Goal: Find contact information: Find contact information

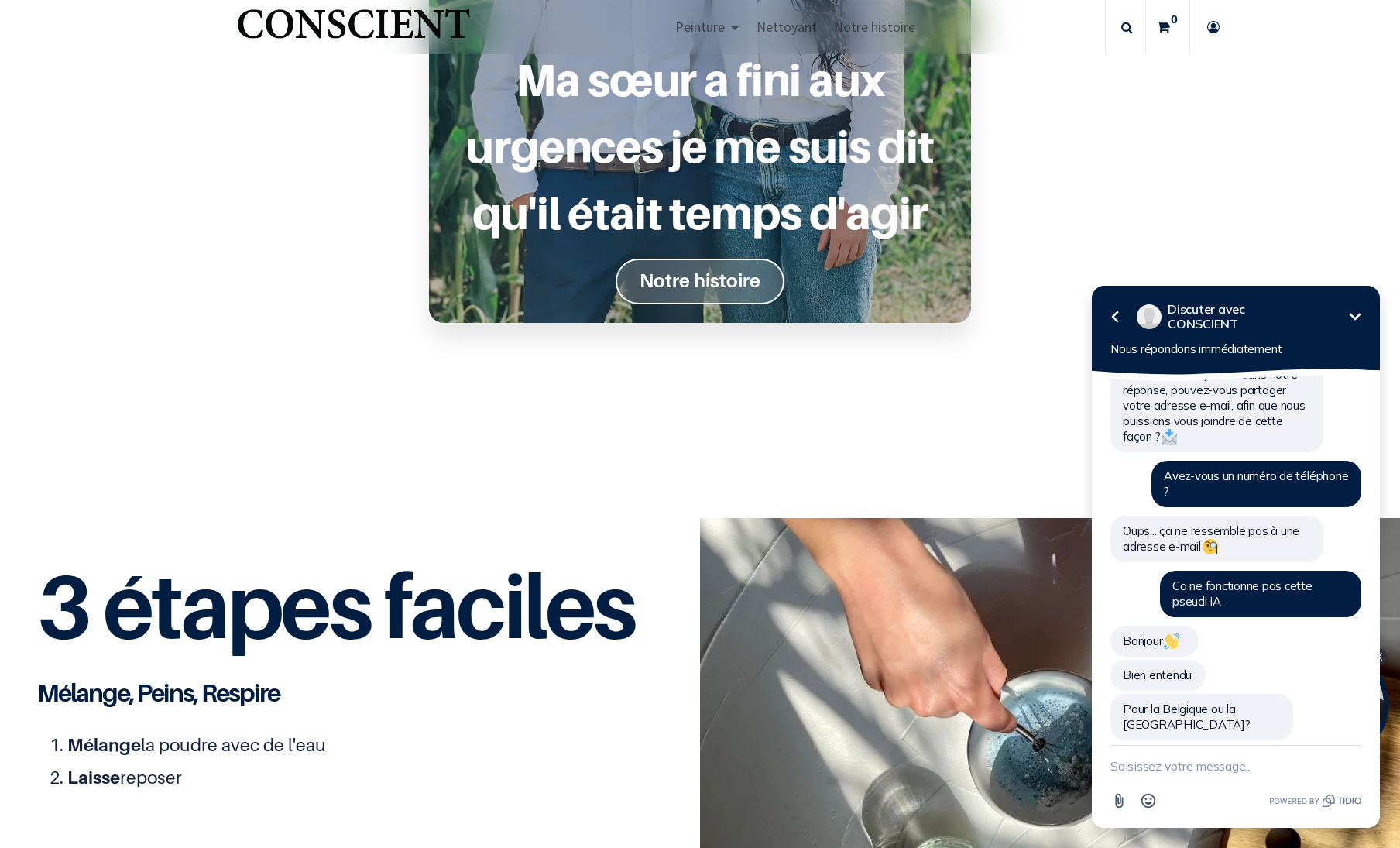
scroll to position [1626, 0]
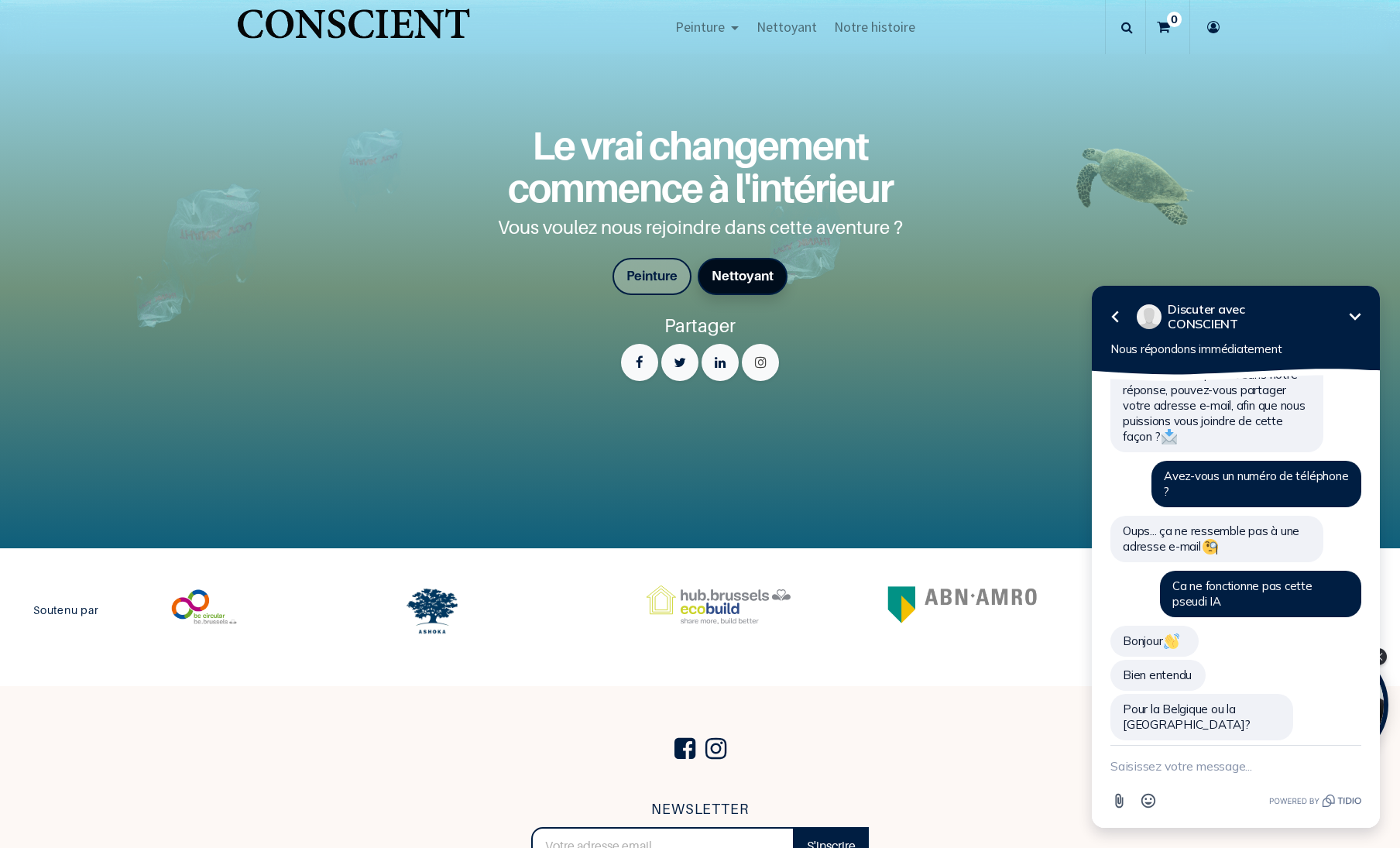
scroll to position [3419, 0]
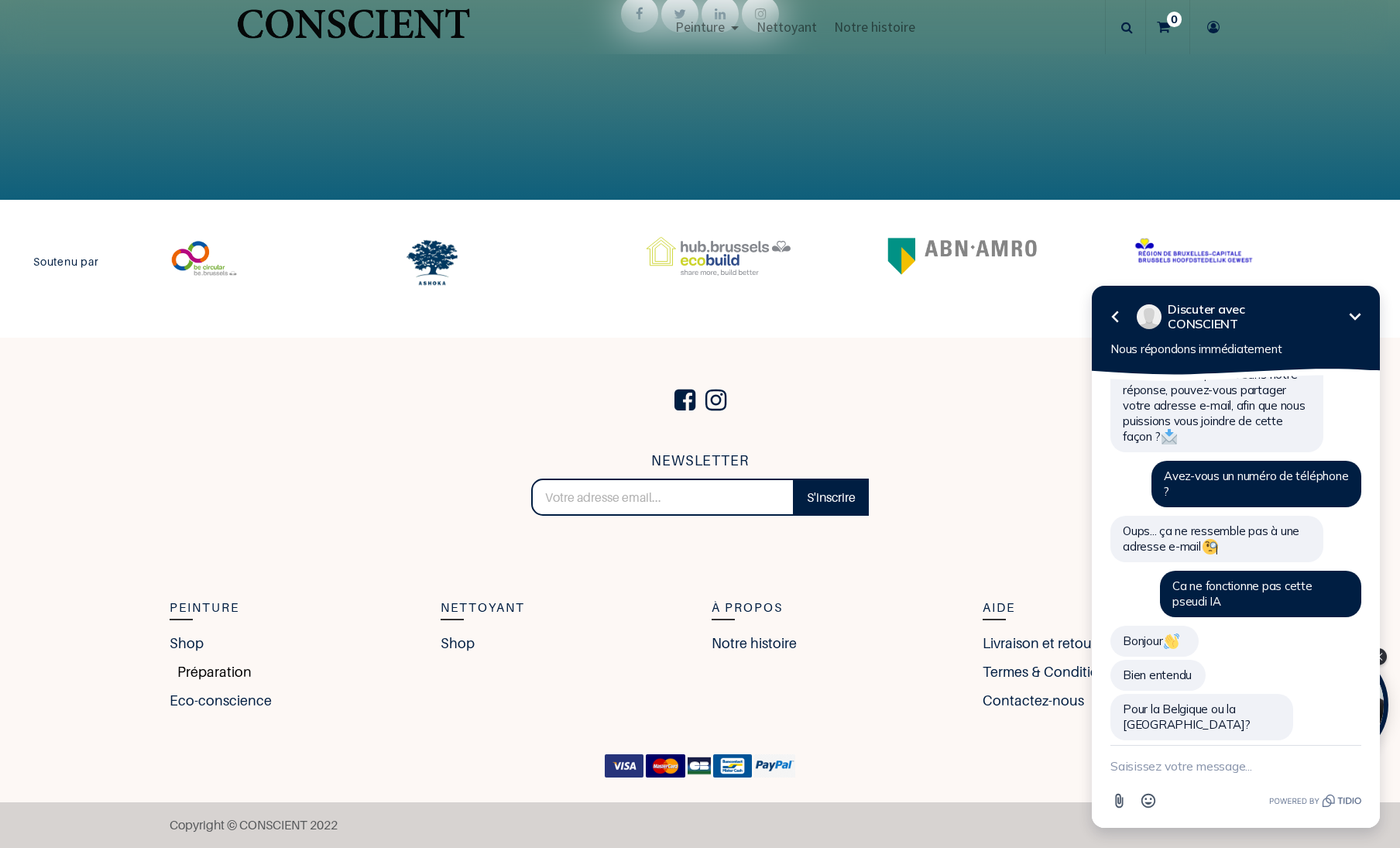
click at [197, 671] on link "Préparation" at bounding box center [210, 671] width 82 height 21
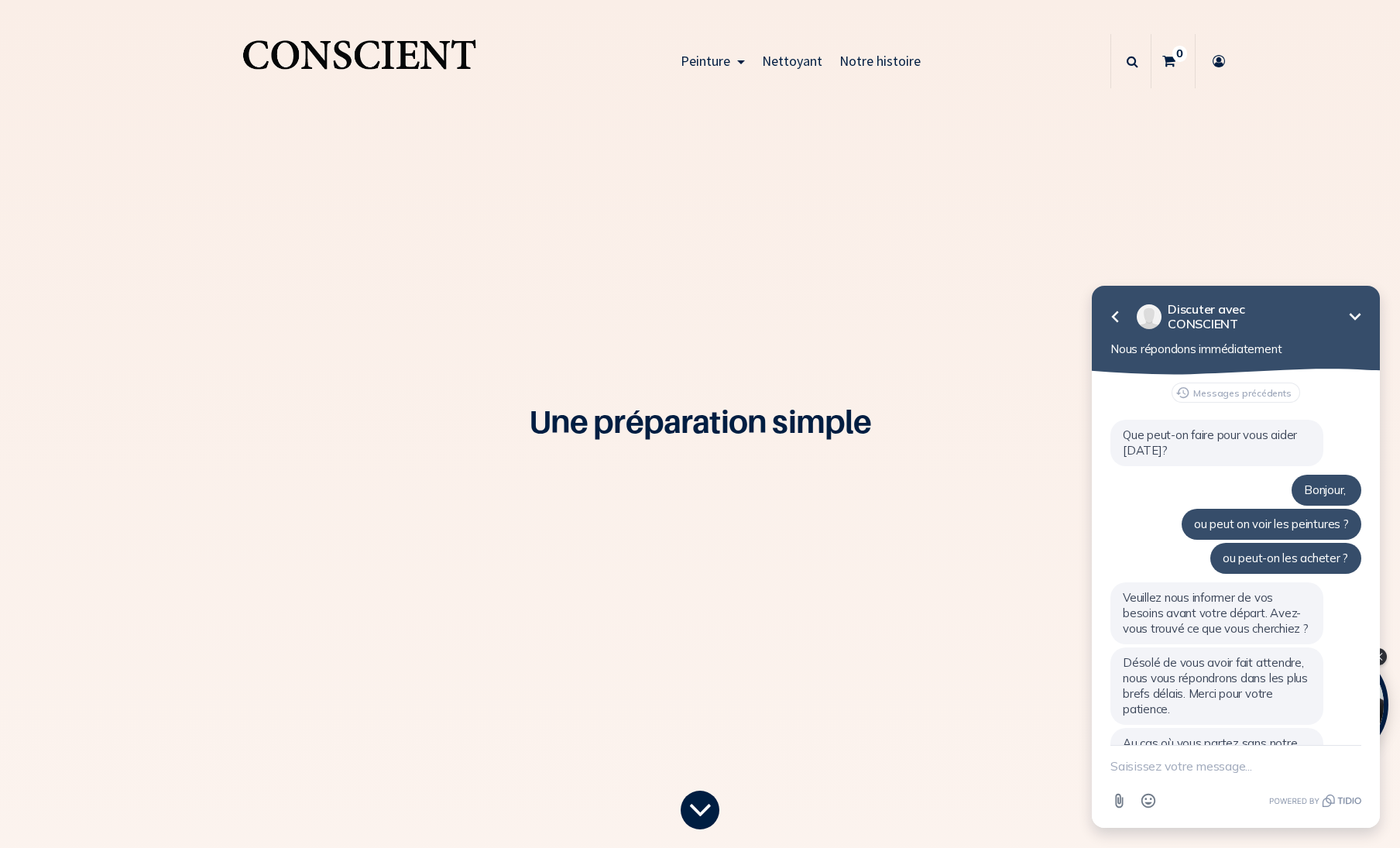
scroll to position [559, 0]
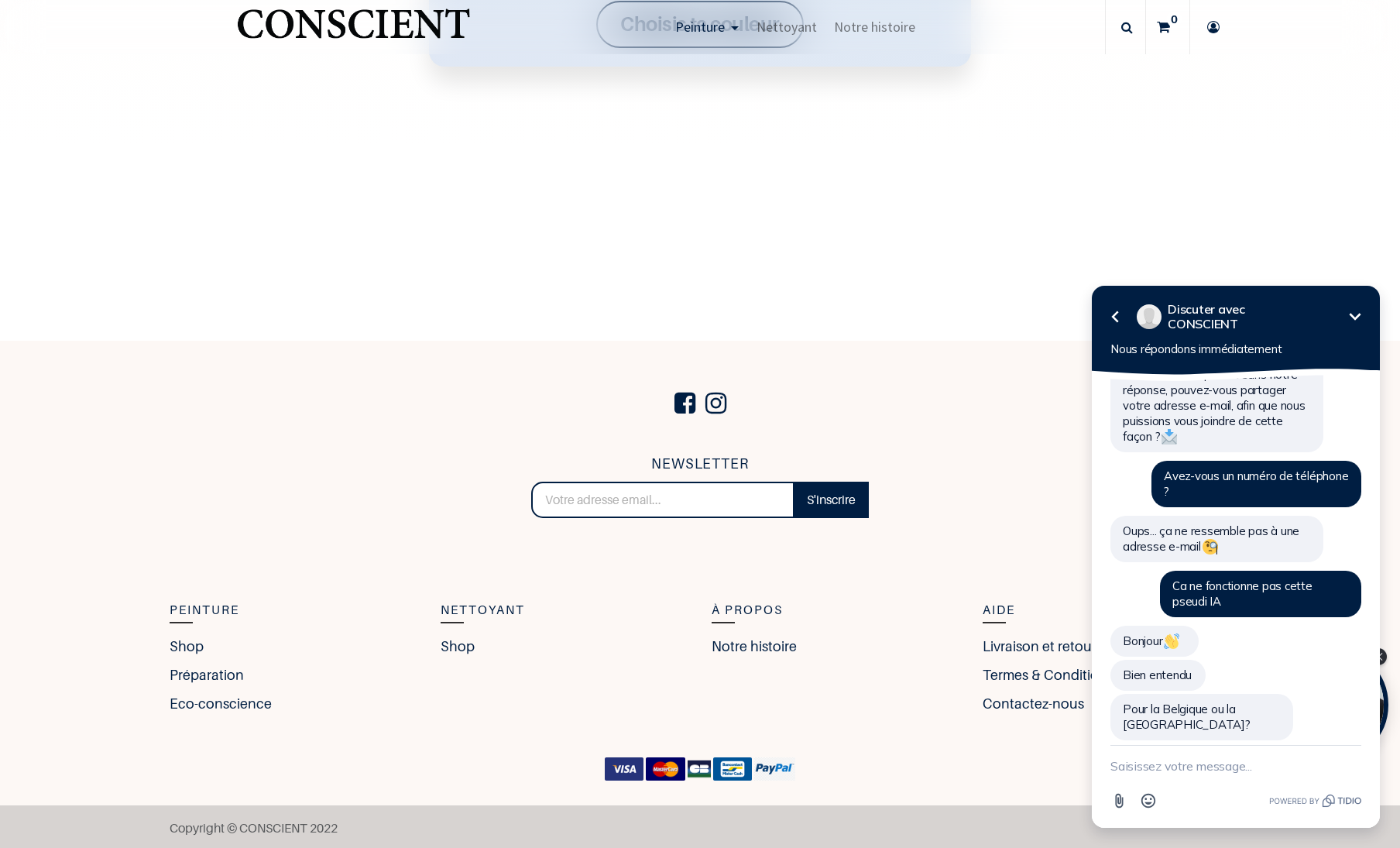
scroll to position [2703, 0]
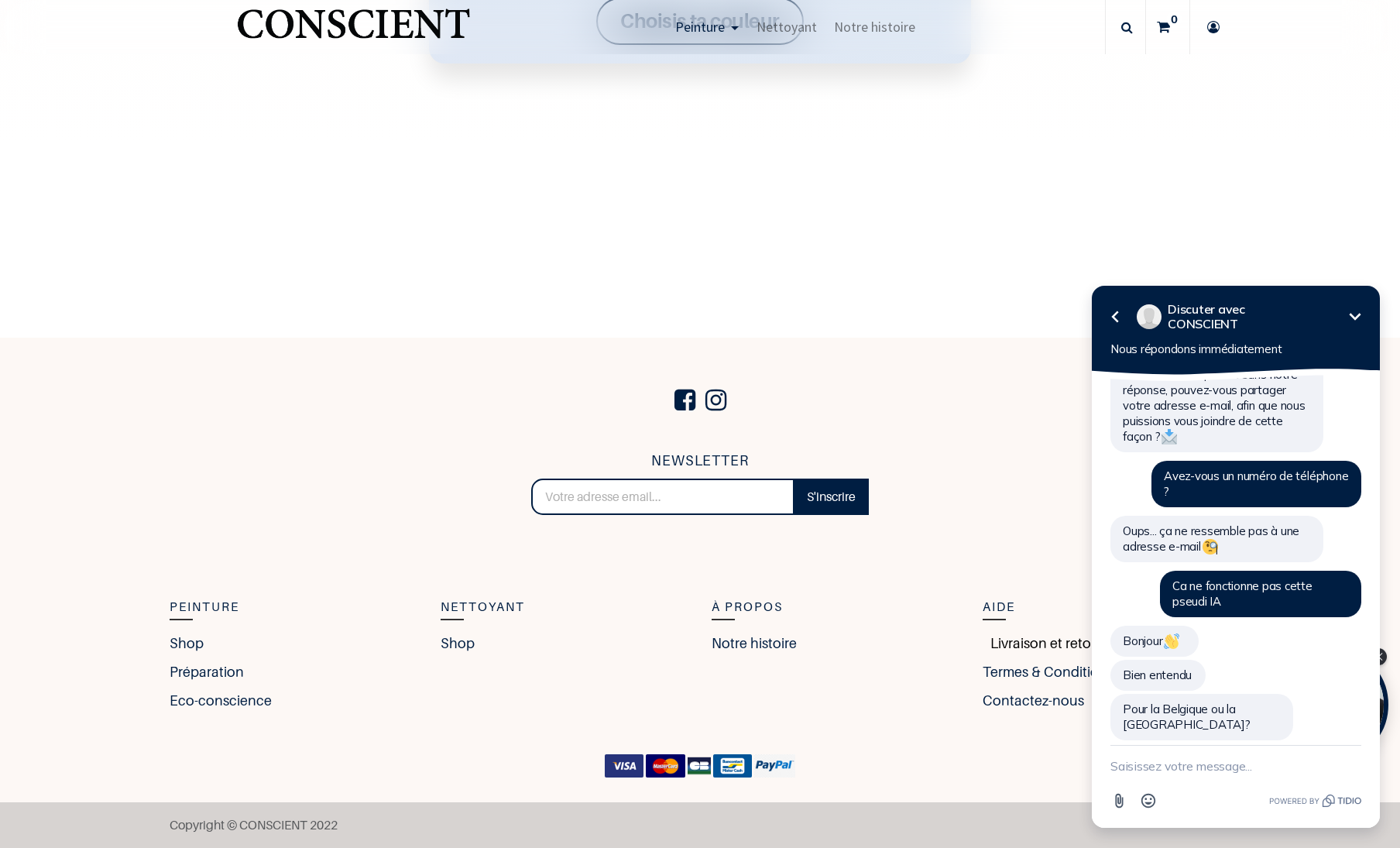
click at [1013, 644] on link "Livraison et retour" at bounding box center [1044, 643] width 122 height 21
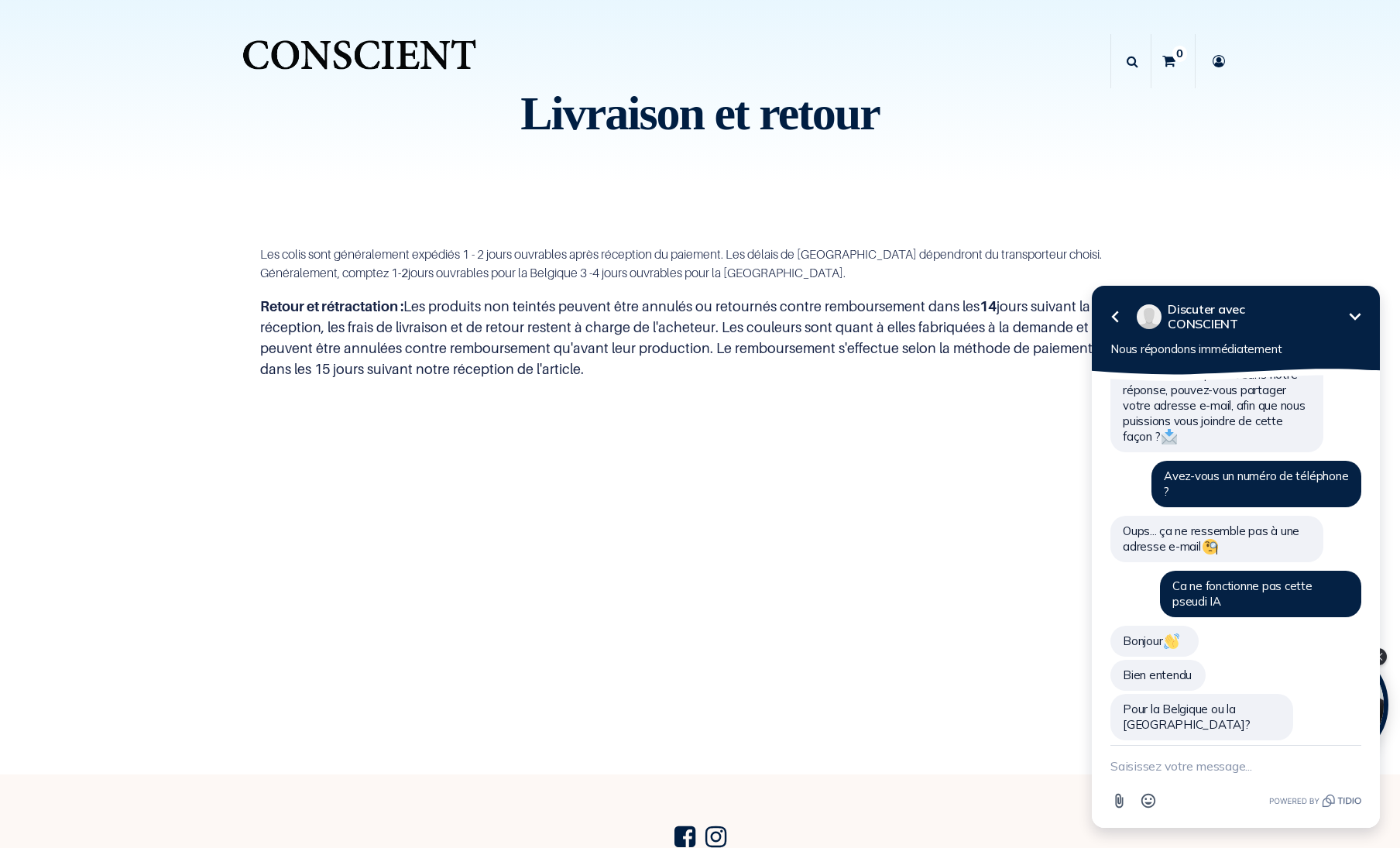
scroll to position [437, 0]
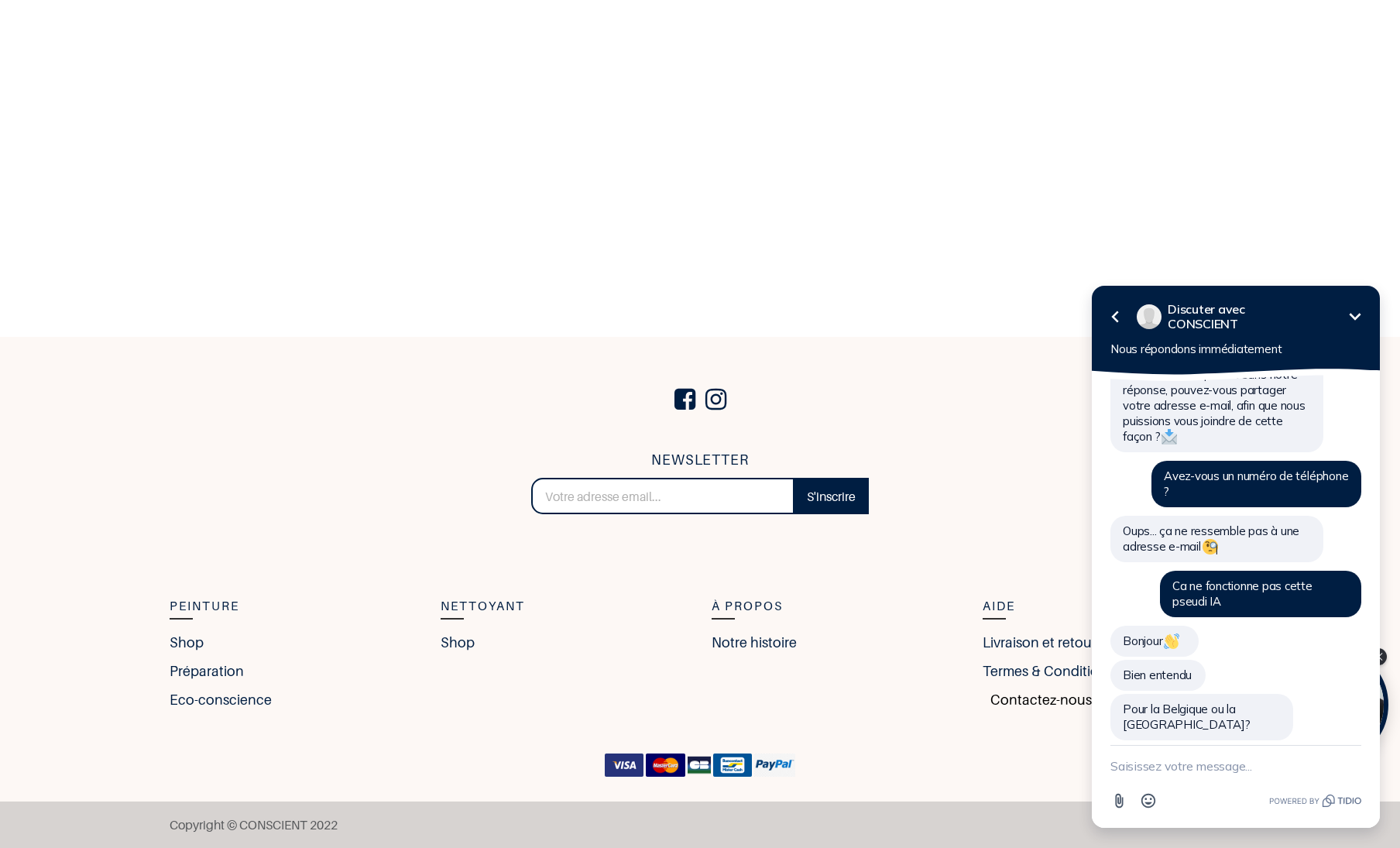
click at [1018, 699] on link "Contactez-nous" at bounding box center [1037, 699] width 109 height 21
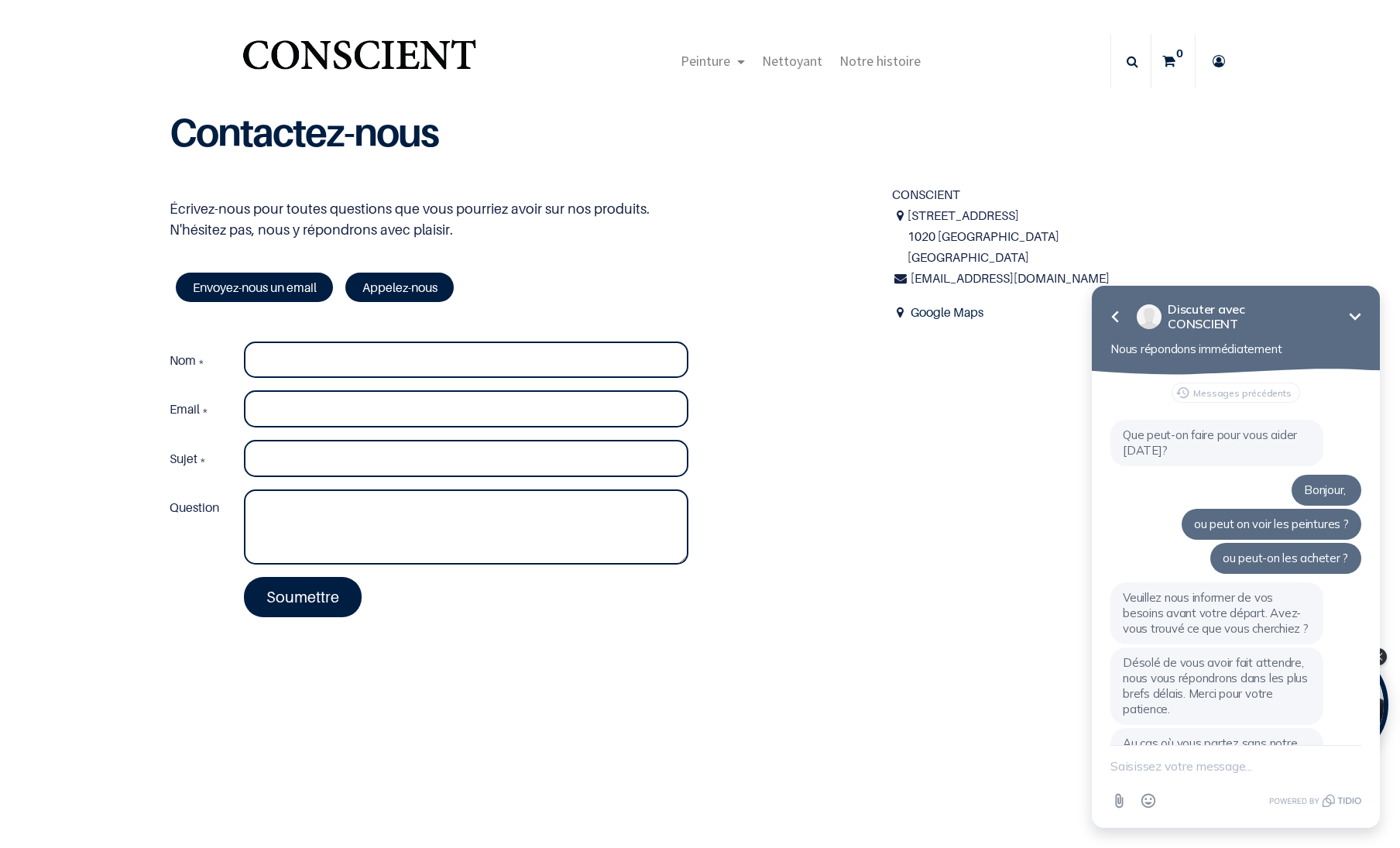
scroll to position [559, 0]
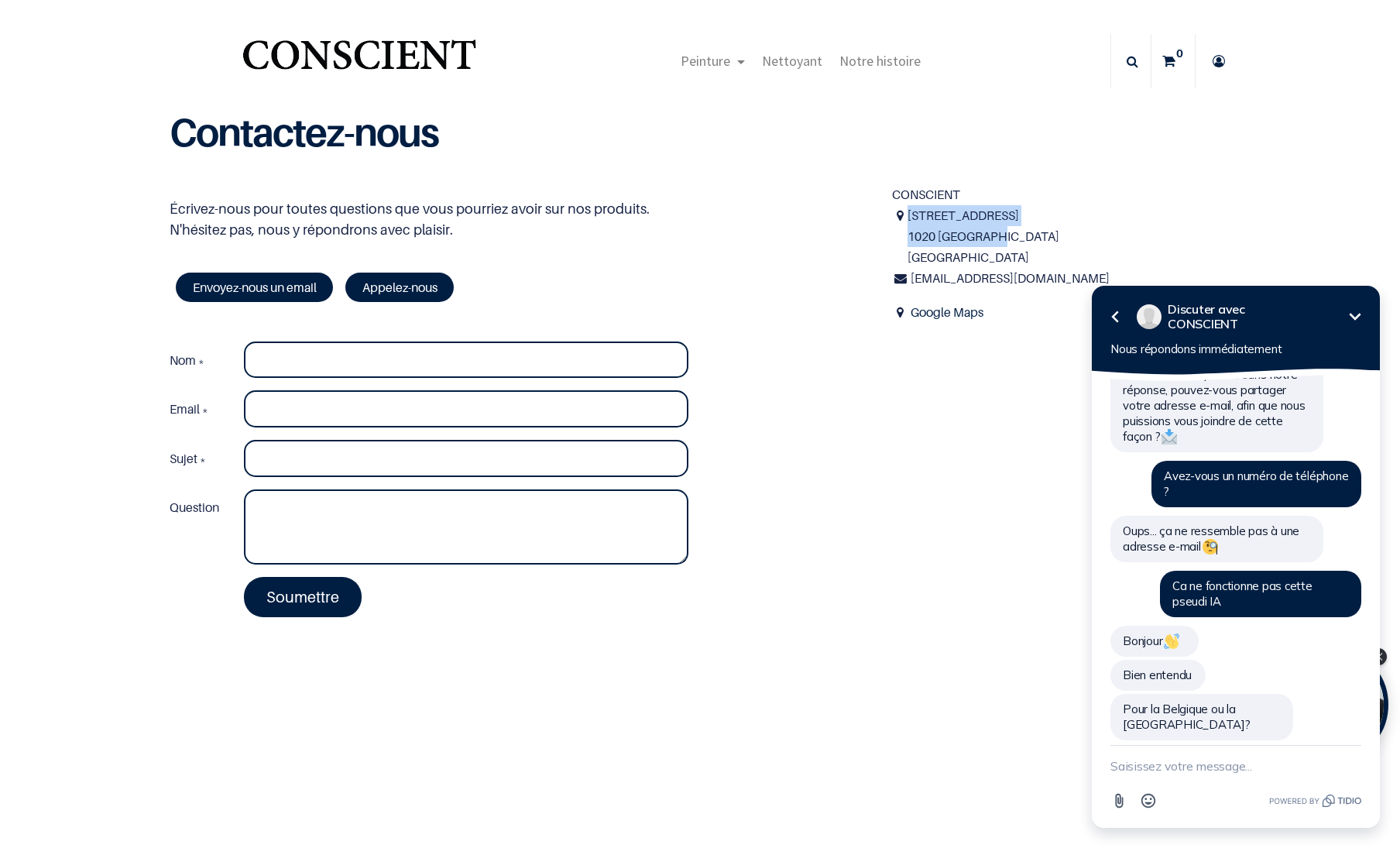
drag, startPoint x: 998, startPoint y: 236, endPoint x: 898, endPoint y: 213, distance: 102.6
click at [898, 213] on div "[STREET_ADDRESS]" at bounding box center [1060, 237] width 338 height 63
copy div "30 rue de Molenbeek 1020 Bruxelles"
click at [787, 62] on span "Nettoyant" at bounding box center [792, 60] width 60 height 18
click at [873, 65] on span "Notre histoire" at bounding box center [879, 60] width 81 height 18
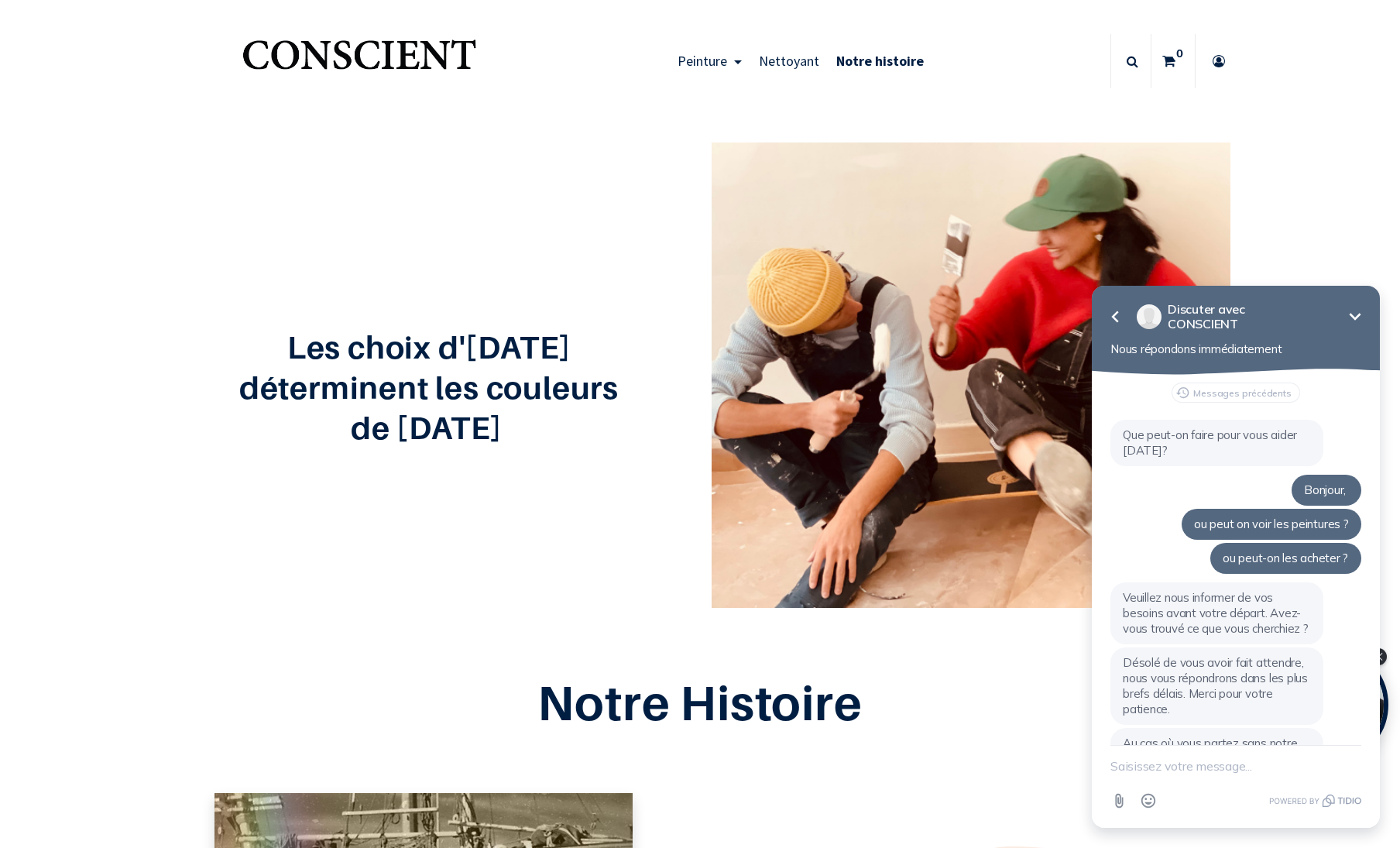
scroll to position [559, 0]
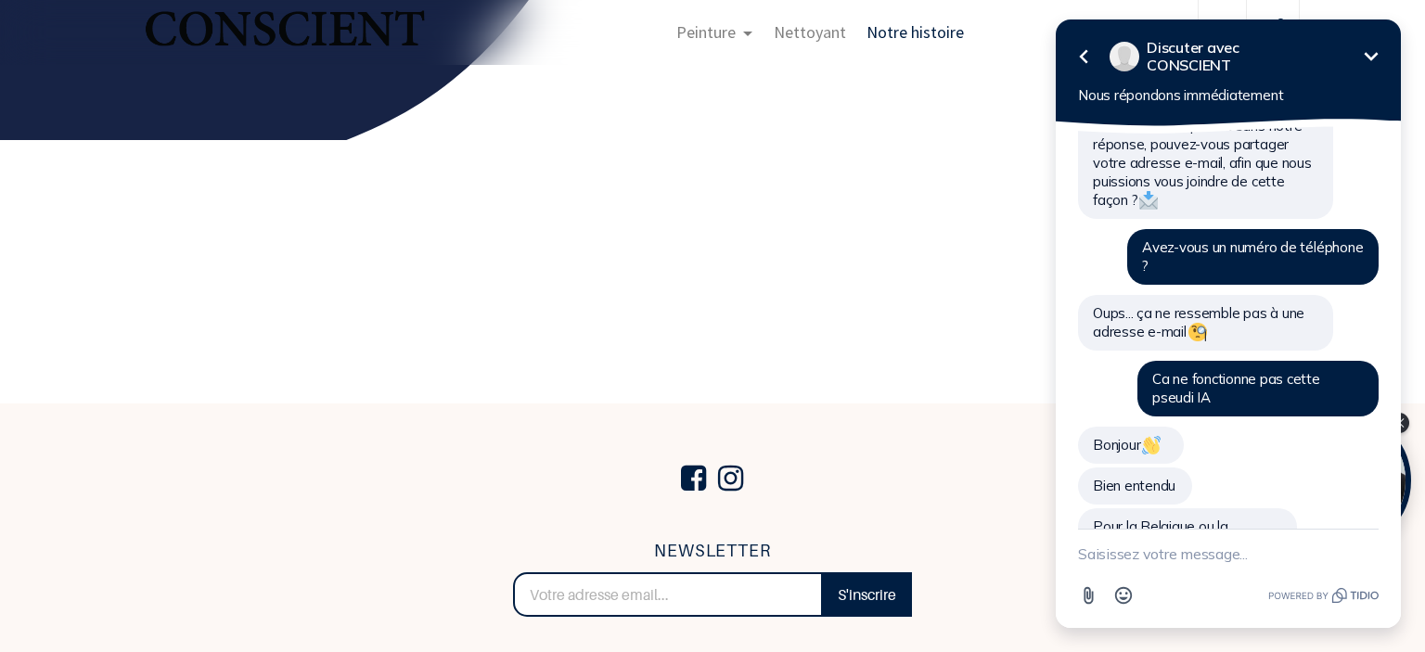
scroll to position [770, 0]
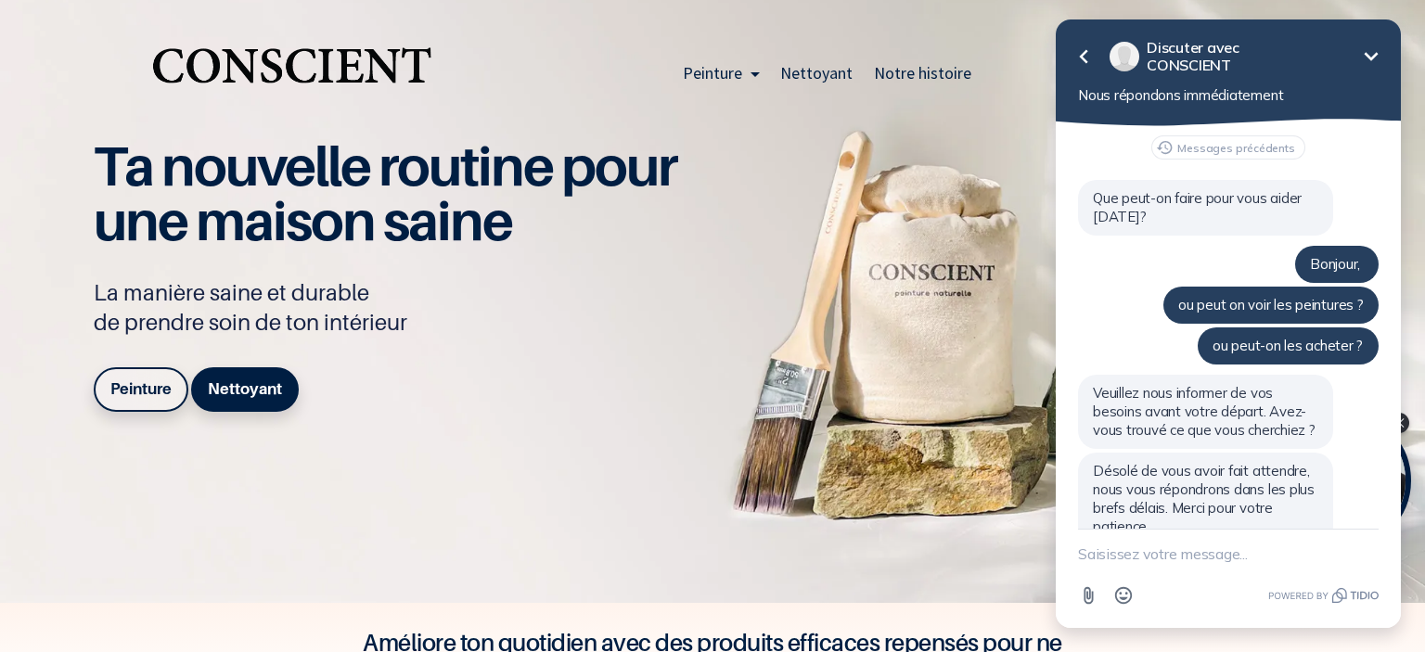
scroll to position [710, 0]
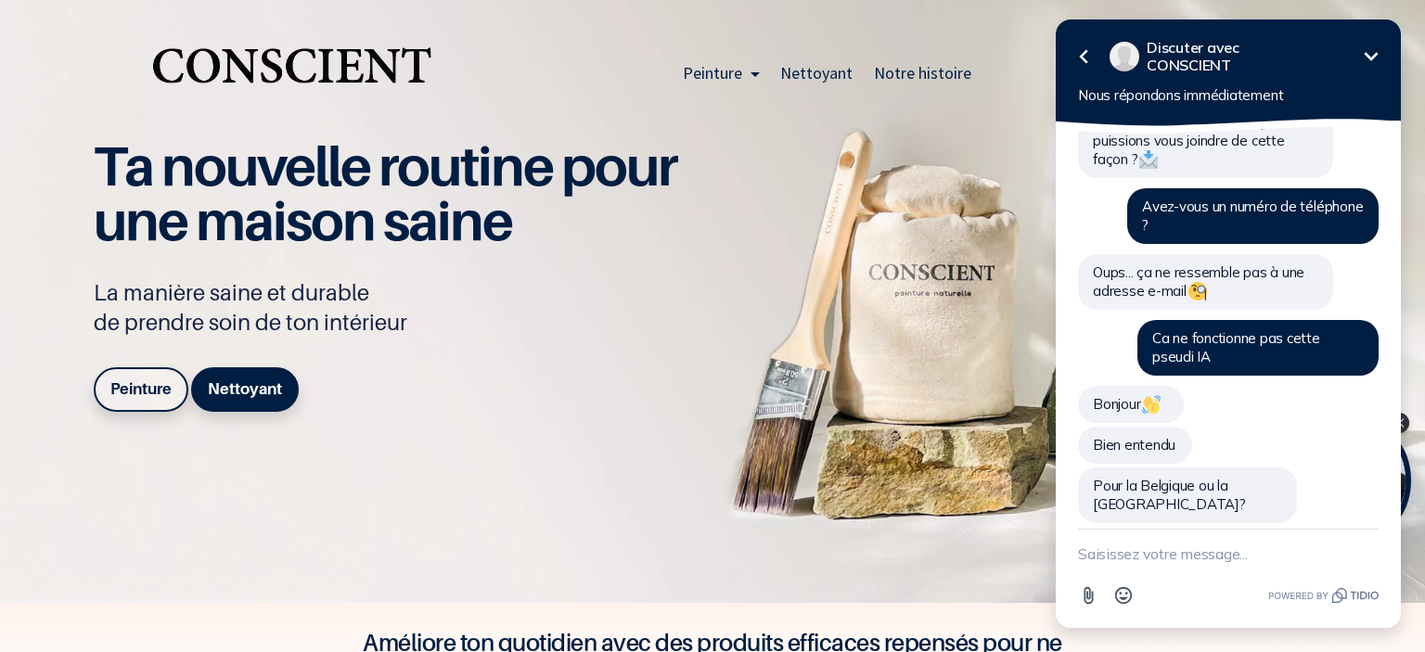
click at [1304, 9] on html "Retour Discuter avec CONSCIENT Réduire Nous répondons immédiatement Messages pr…" at bounding box center [1227, 326] width 393 height 652
click at [1091, 56] on icon "button" at bounding box center [1083, 56] width 22 height 22
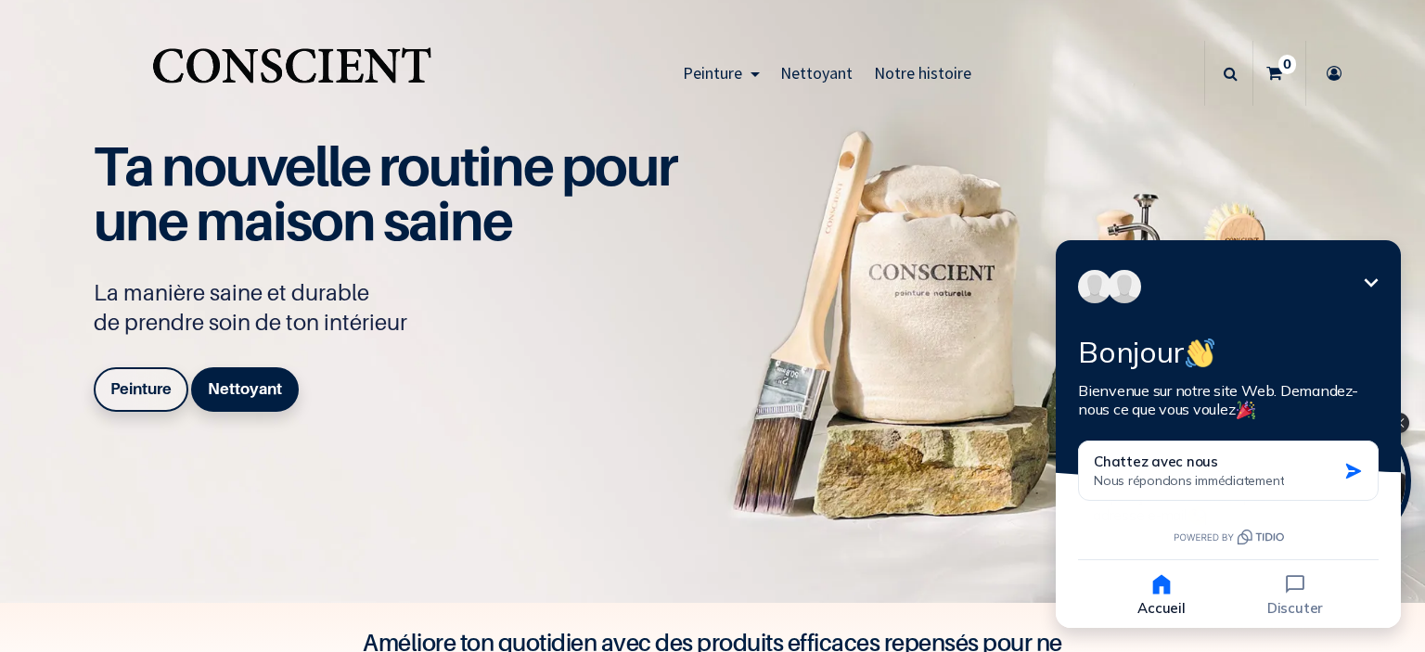
click at [1136, 95] on div "Peinture Shop Inspiration new Préparation Blog" at bounding box center [827, 73] width 754 height 65
click at [1323, 64] on icon at bounding box center [1334, 73] width 30 height 65
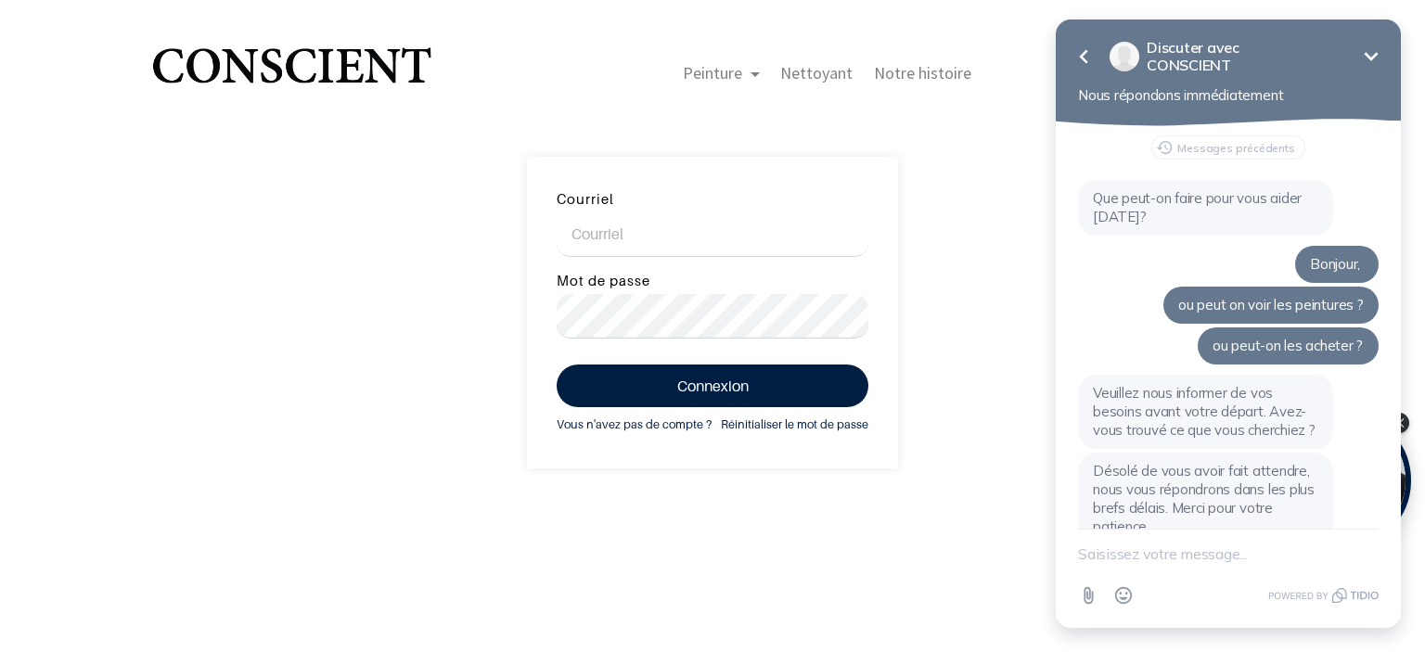
scroll to position [710, 0]
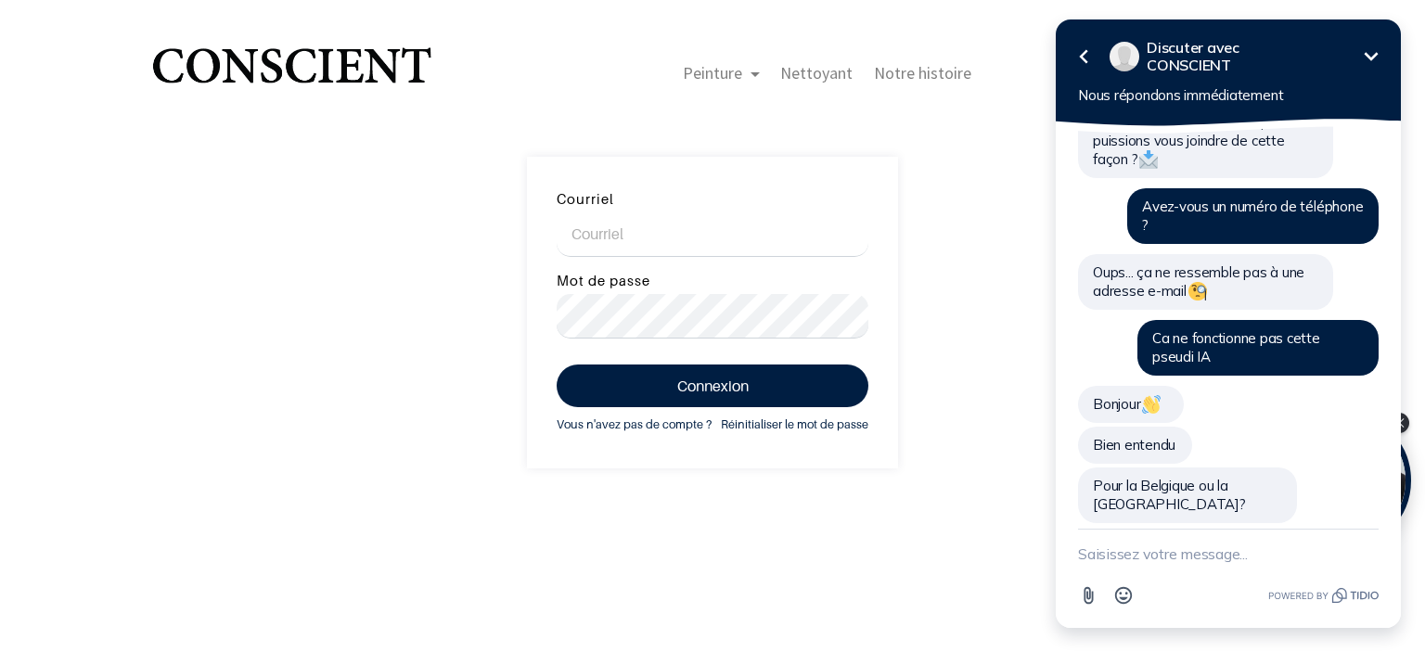
click at [894, 174] on div "Courriel Mot de passe Connexion Vous n'avez pas de compte ? Réinitialiser le mo…" at bounding box center [712, 313] width 1425 height 312
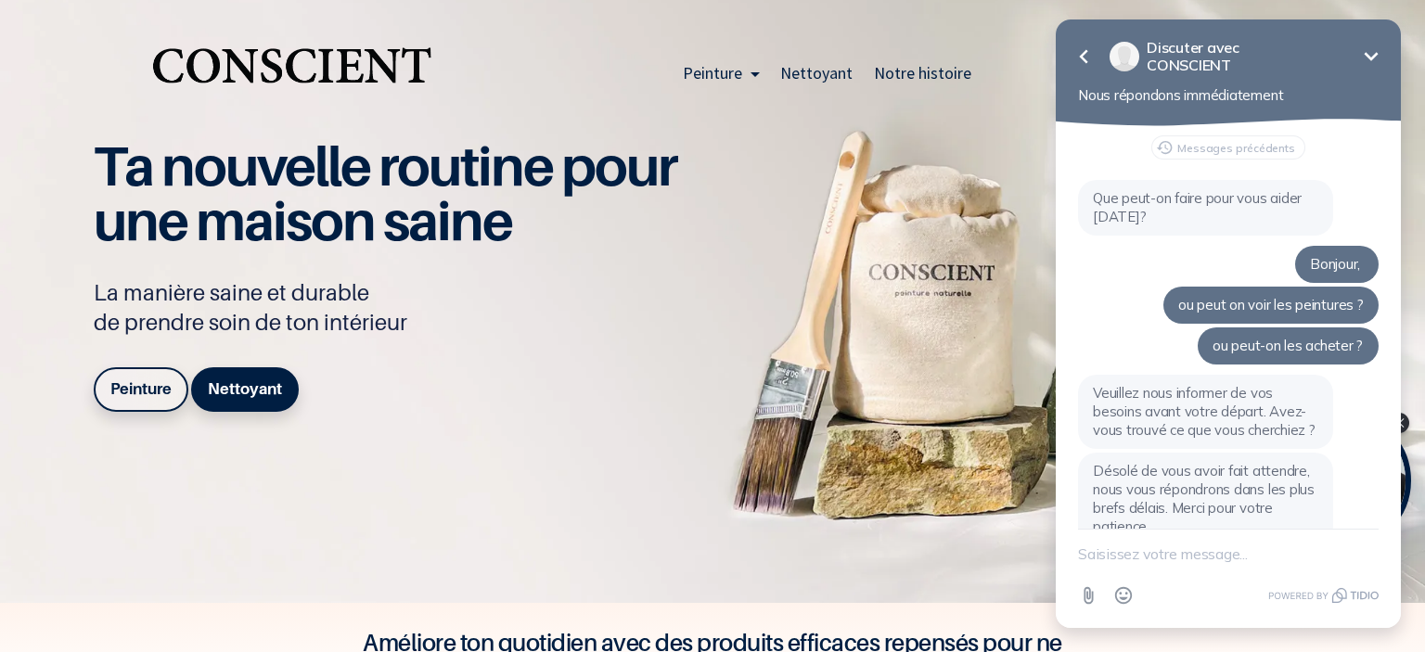
scroll to position [710, 0]
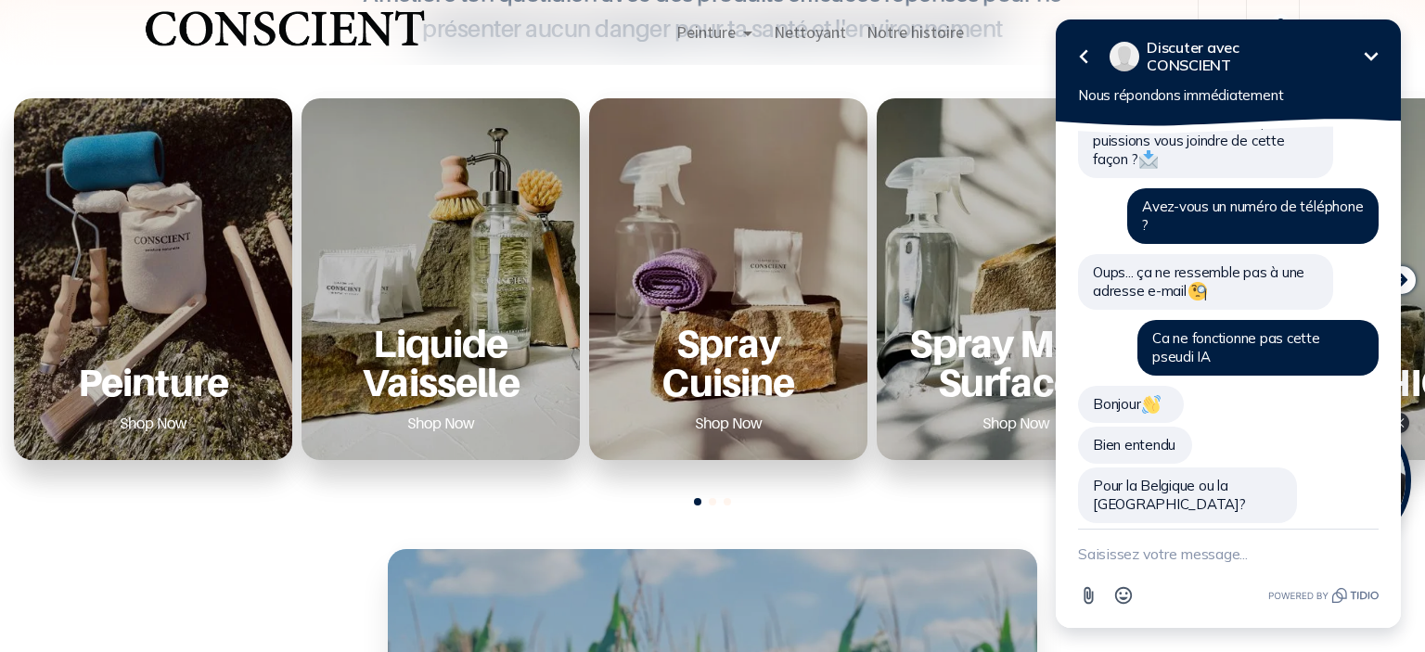
scroll to position [865, 0]
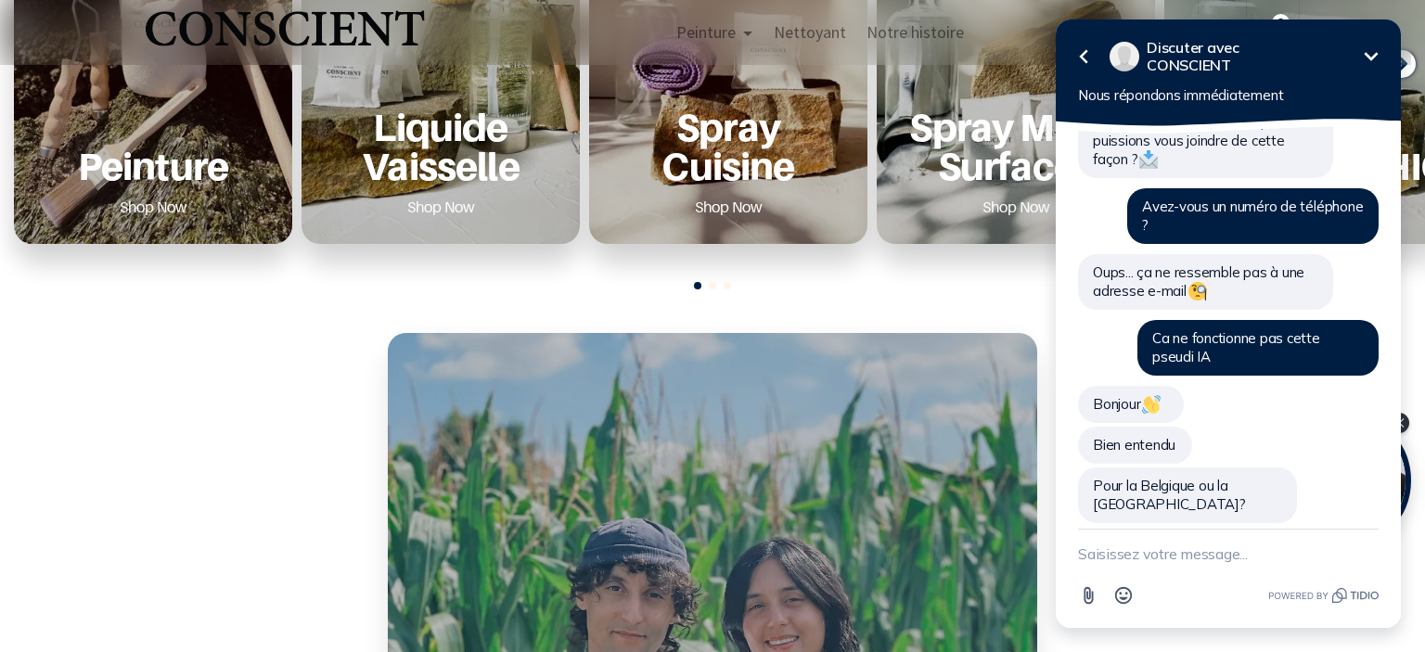
click at [182, 195] on link "Shop Now" at bounding box center [153, 207] width 112 height 30
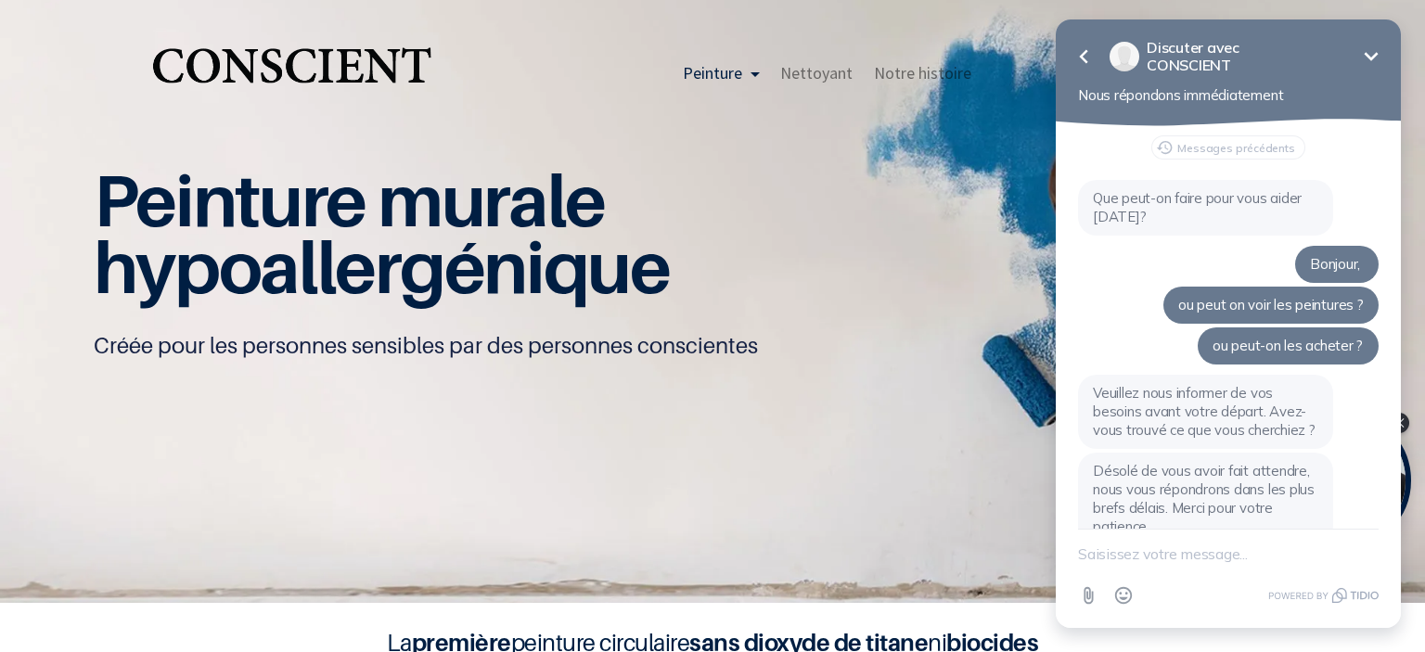
scroll to position [710, 0]
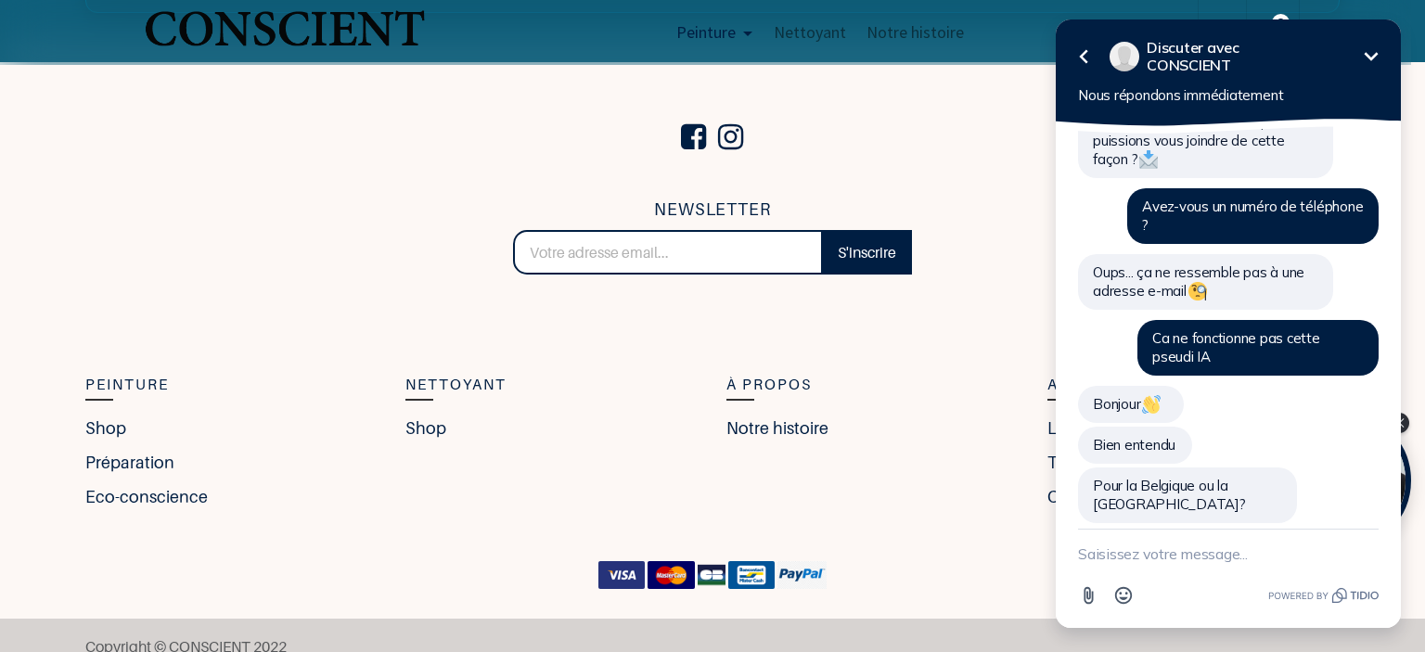
scroll to position [7110, 0]
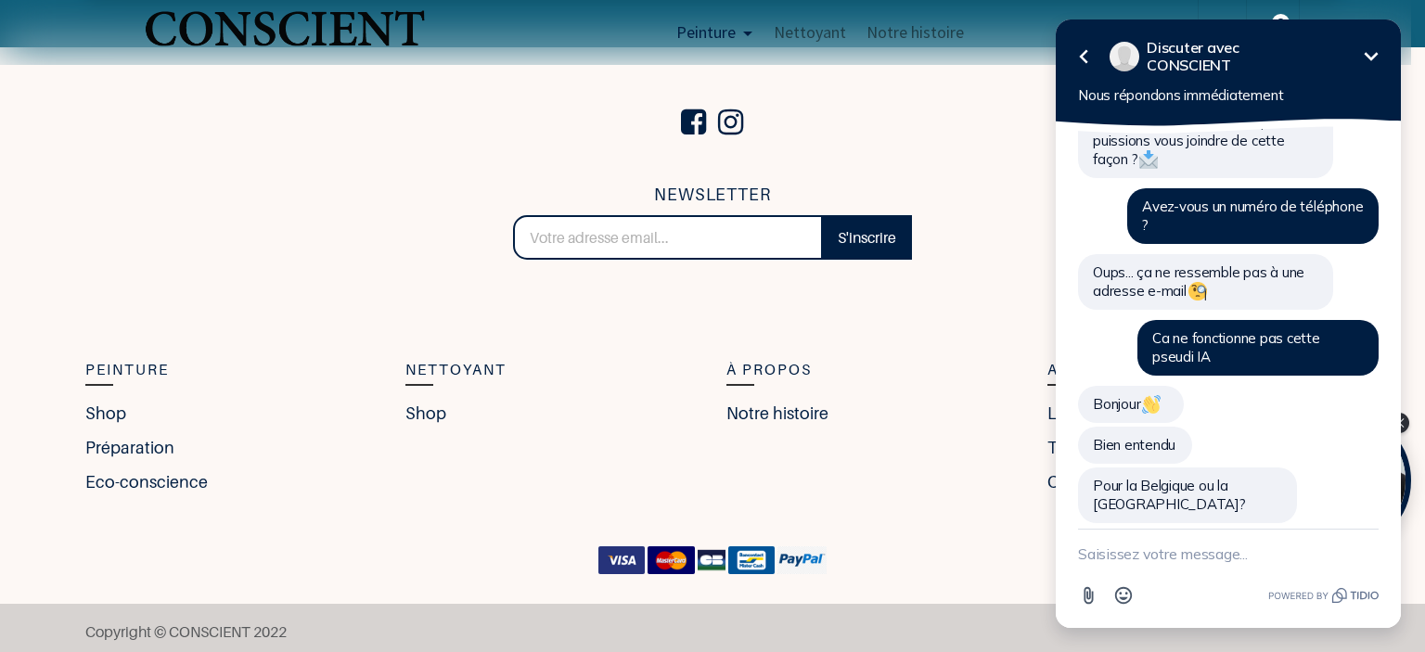
click at [1080, 59] on icon "button" at bounding box center [1083, 56] width 22 height 22
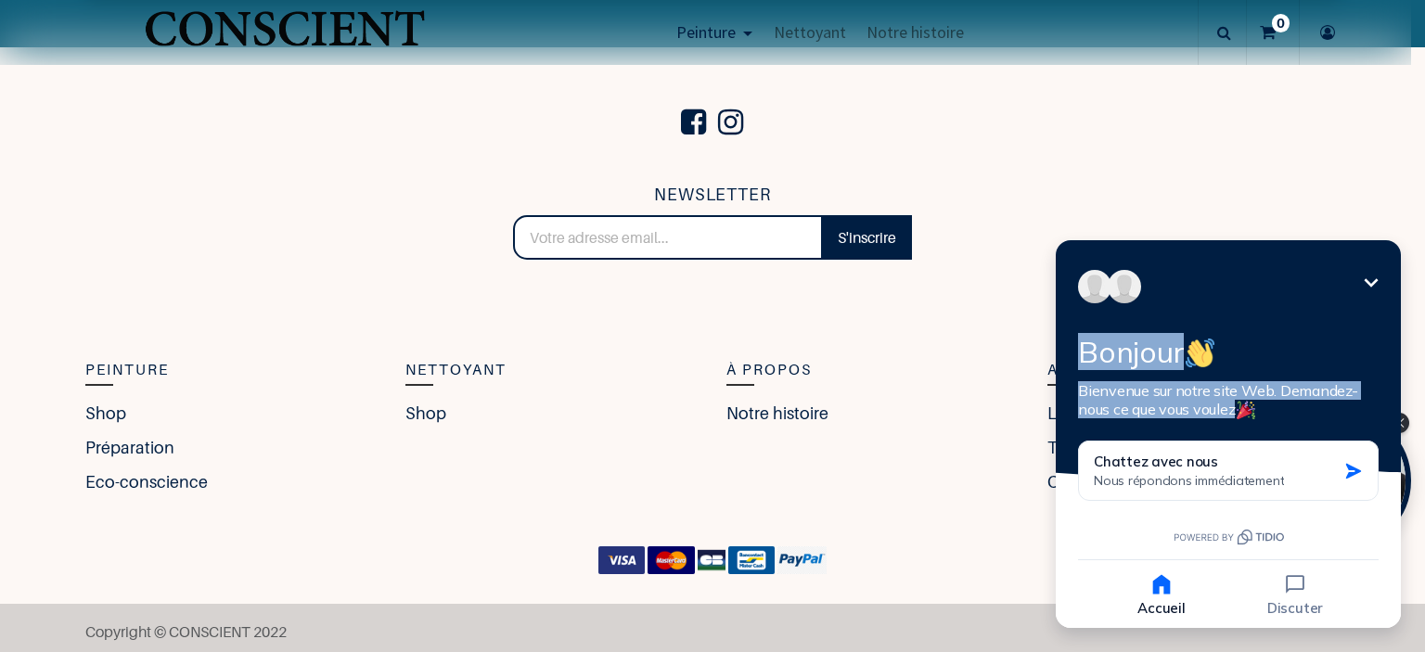
drag, startPoint x: 1198, startPoint y: 256, endPoint x: 1169, endPoint y: 370, distance: 117.9
click at [1180, 467] on div "Réduire Bonjour Bienvenue sur notre site Web. Demandez-nous ce que vous voulez …" at bounding box center [1227, 434] width 345 height 388
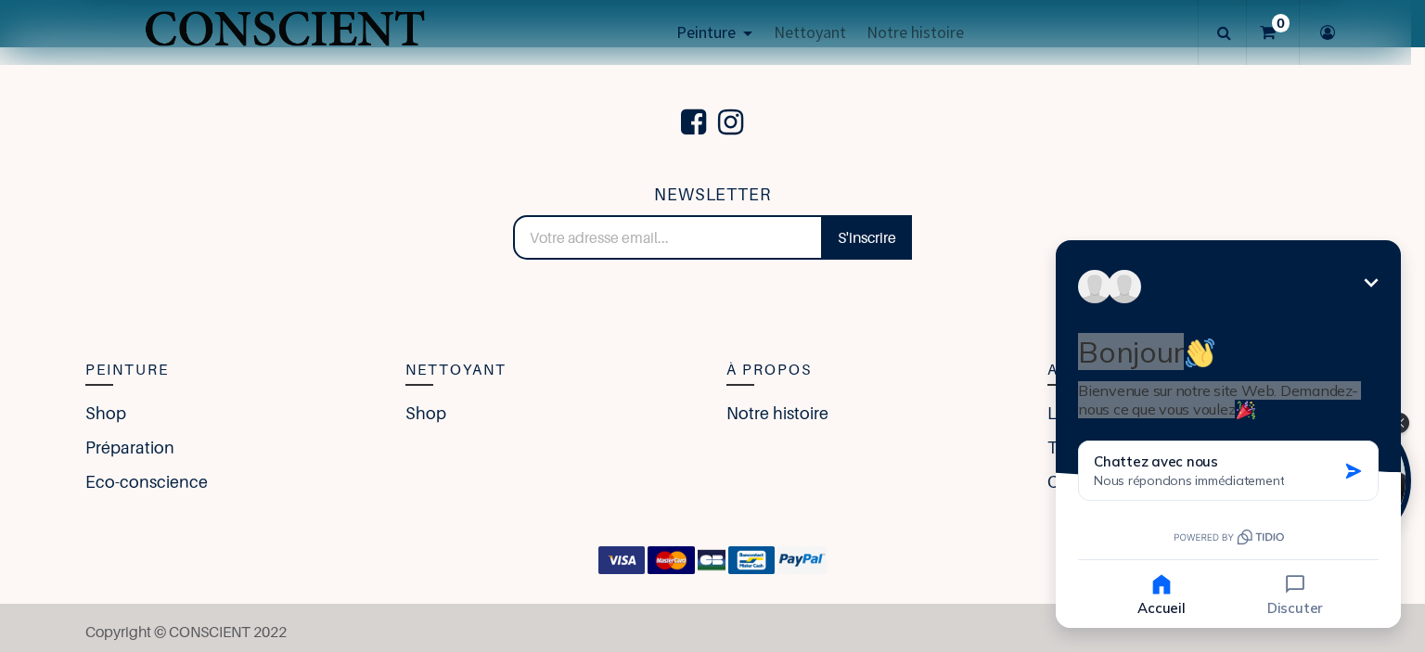
click at [1217, 198] on div "NEWSLETTER S'inscrire Merci Peinture Shop Préparation Eco-conscience Nettoyant …" at bounding box center [712, 354] width 1282 height 344
click at [976, 109] on section at bounding box center [712, 122] width 1226 height 63
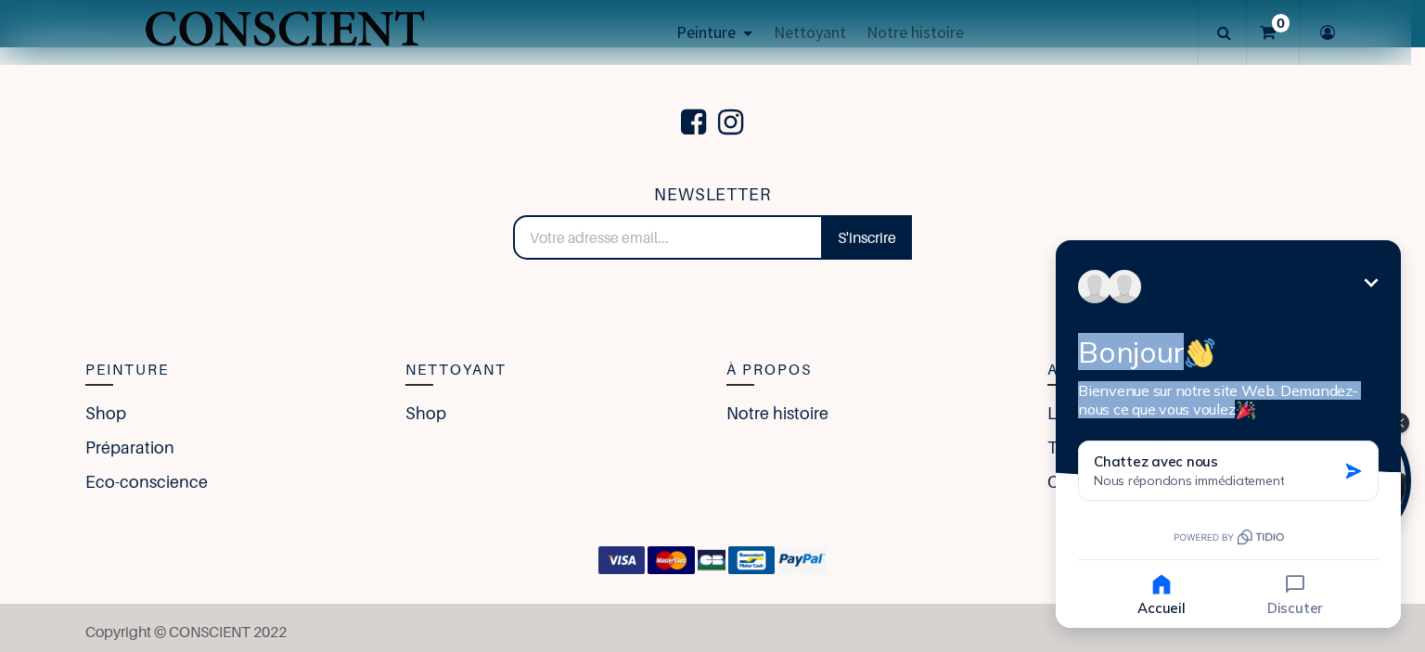
click at [1373, 284] on icon "Réduire" at bounding box center [1371, 282] width 14 height 8
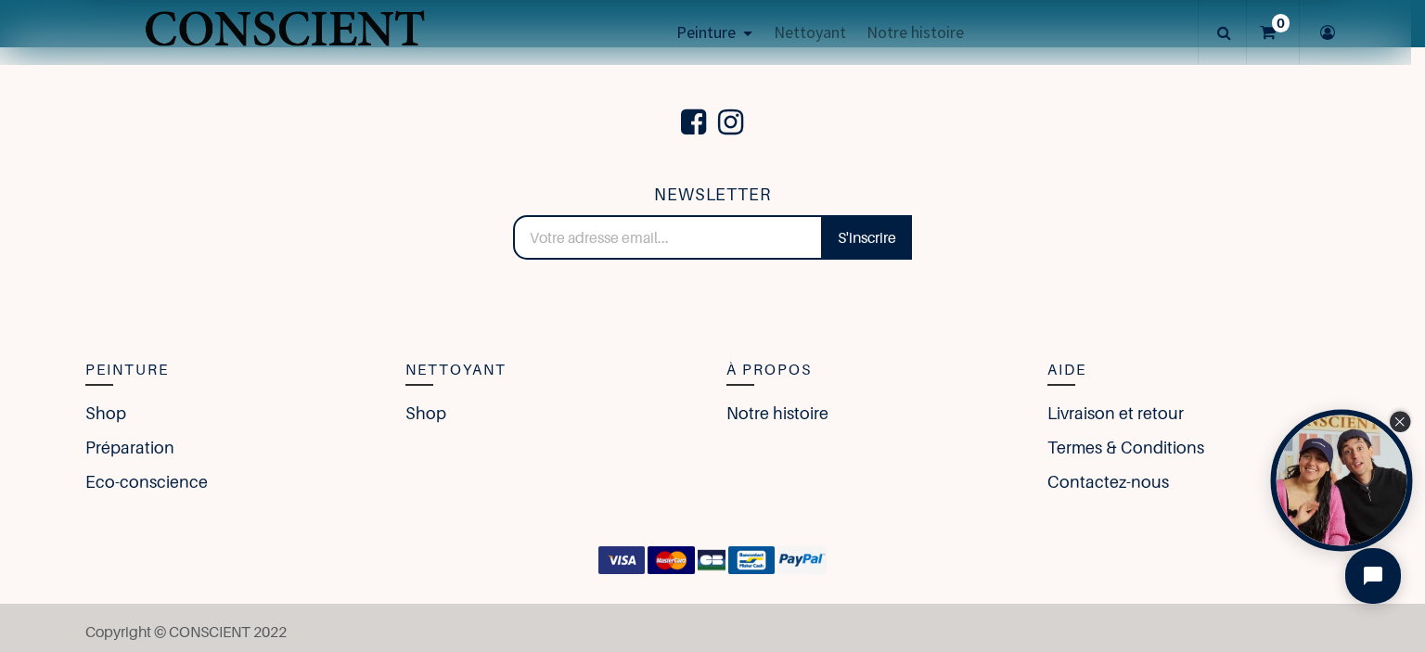
click at [1395, 420] on icon "Close Tolstoy widget" at bounding box center [1399, 421] width 10 height 9
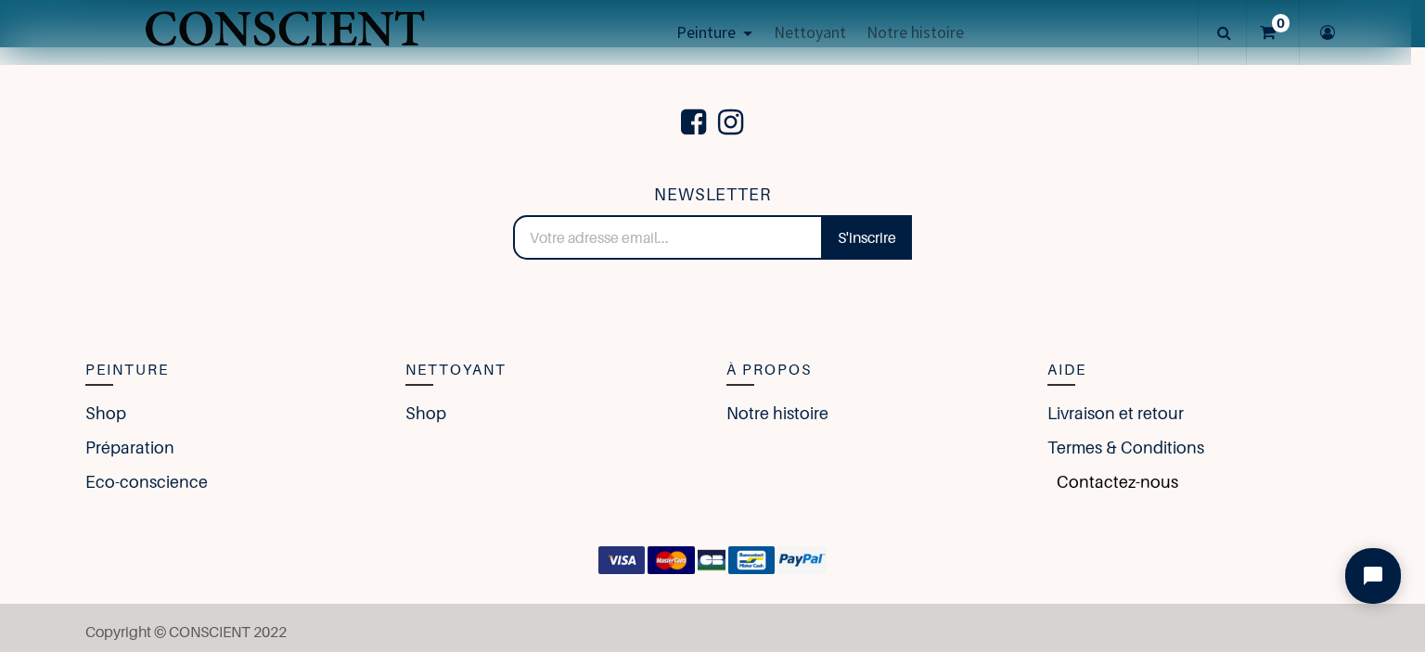
click at [1109, 471] on link "Contactez-nous" at bounding box center [1112, 481] width 131 height 25
click at [1113, 480] on link "Contactez-nous" at bounding box center [1112, 481] width 131 height 25
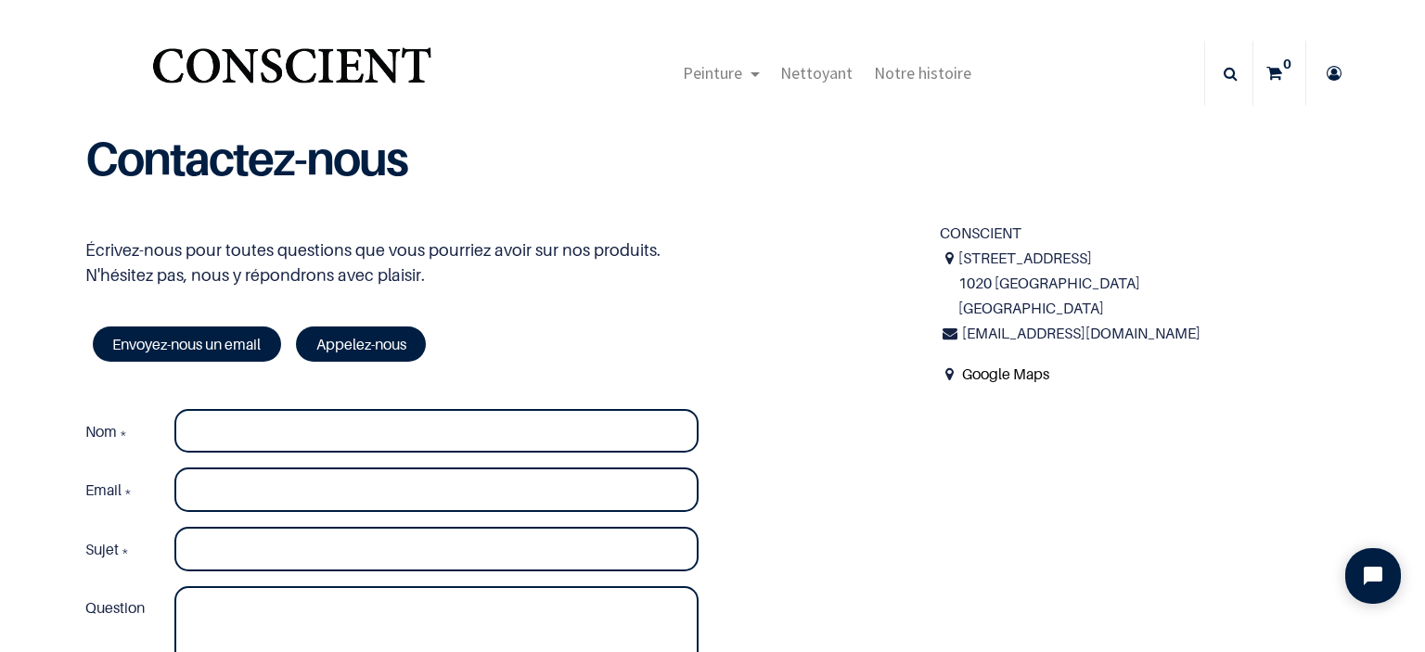
click at [1002, 374] on link "Google Maps" at bounding box center [1005, 373] width 87 height 19
click at [1373, 582] on icon "Open chat widget" at bounding box center [1383, 576] width 29 height 29
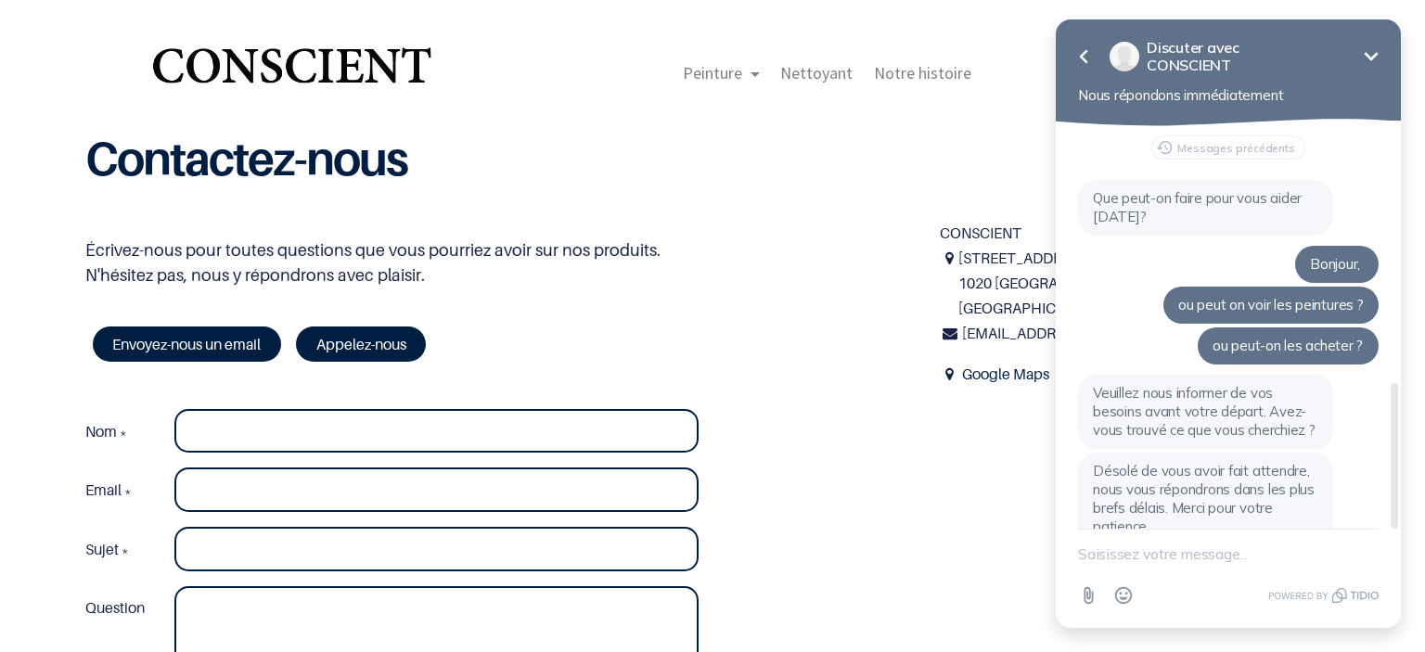
scroll to position [710, 0]
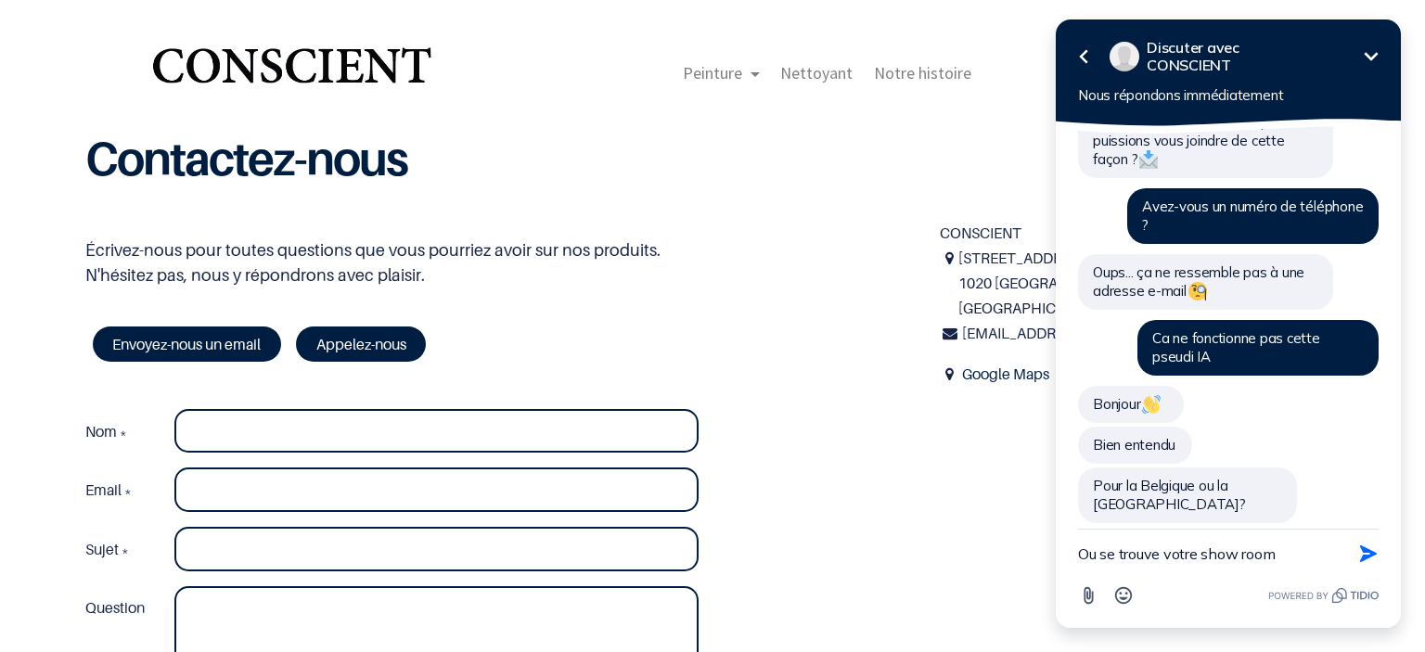
type textarea "Ou se trouve votre show room ?"
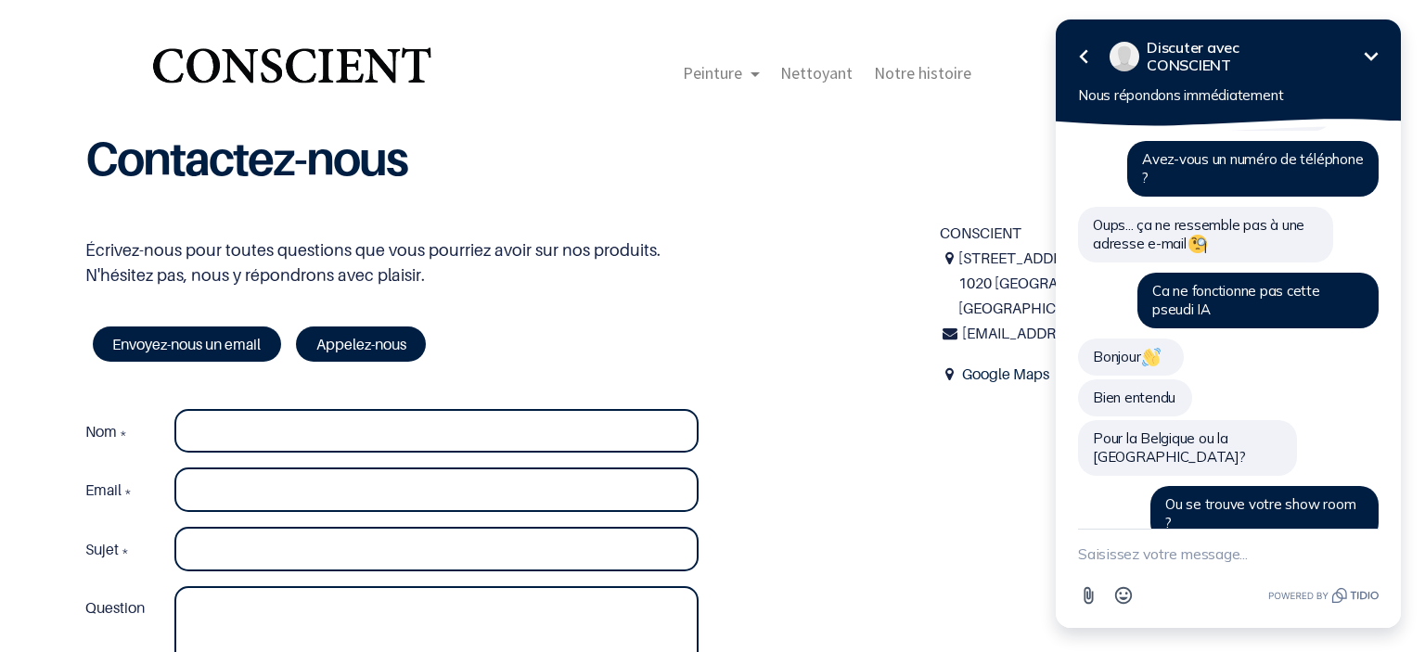
click at [883, 455] on div "Écrivez-nous pour toutes questions que vous pourriez avoir sur nos produits. N'…" at bounding box center [712, 492] width 1282 height 542
click at [917, 422] on div "Écrivez-nous pour toutes questions que vous pourriez avoir sur nos produits. N'…" at bounding box center [712, 492] width 1282 height 542
click at [722, 235] on div "Écrivez-nous pour toutes questions que vous pourriez avoir sur nos produits. N'…" at bounding box center [498, 262] width 855 height 83
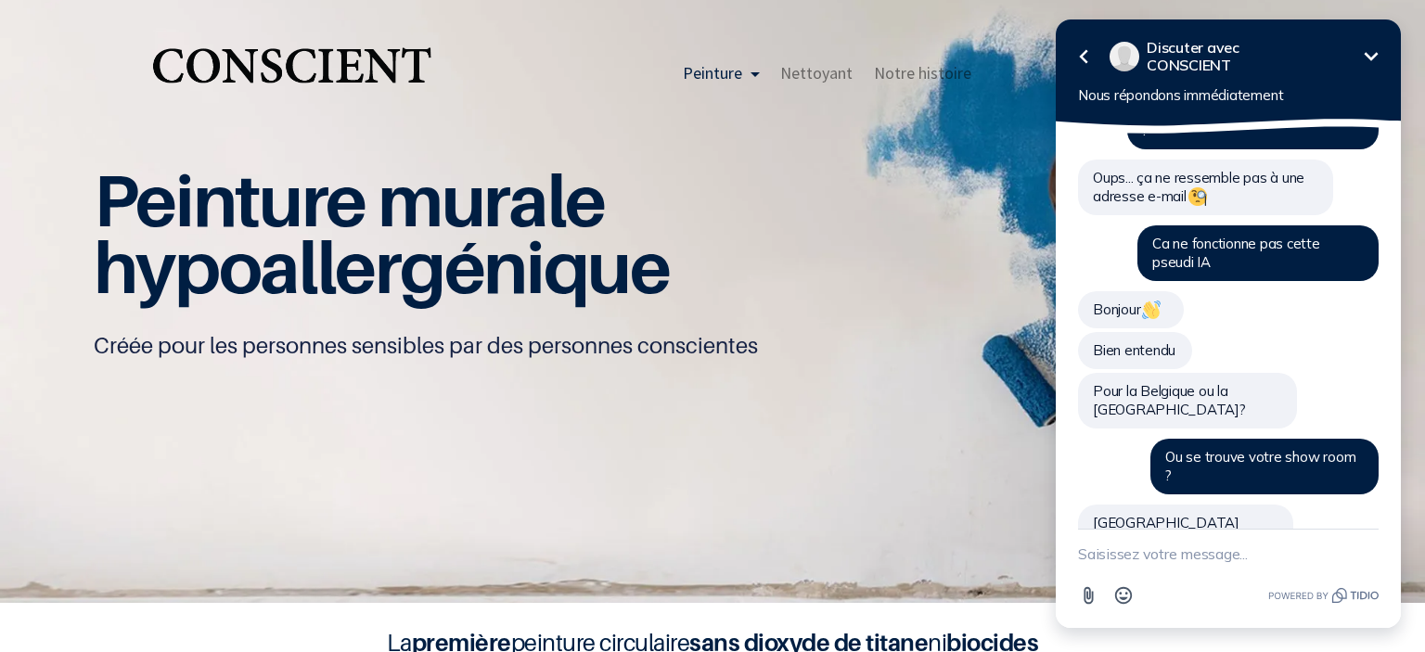
scroll to position [824, 0]
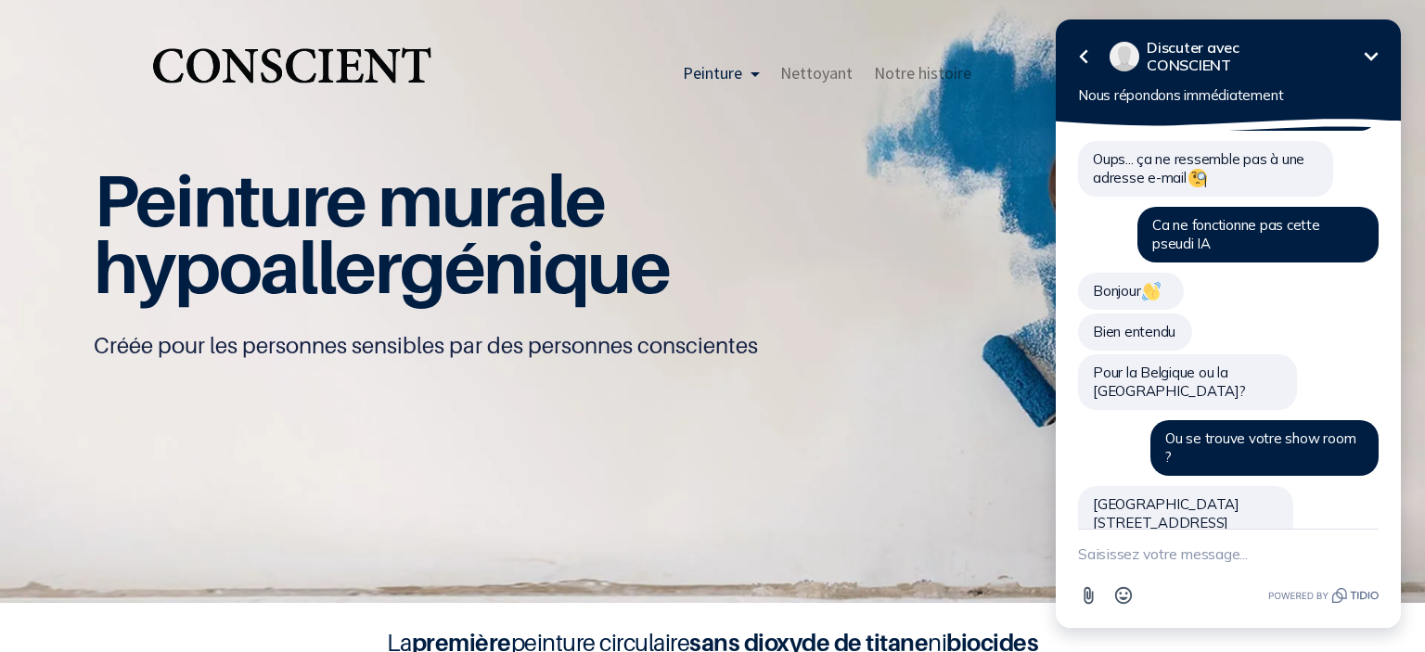
click at [851, 37] on div "Peinture Shop Inspiration new Blog" at bounding box center [712, 73] width 1298 height 73
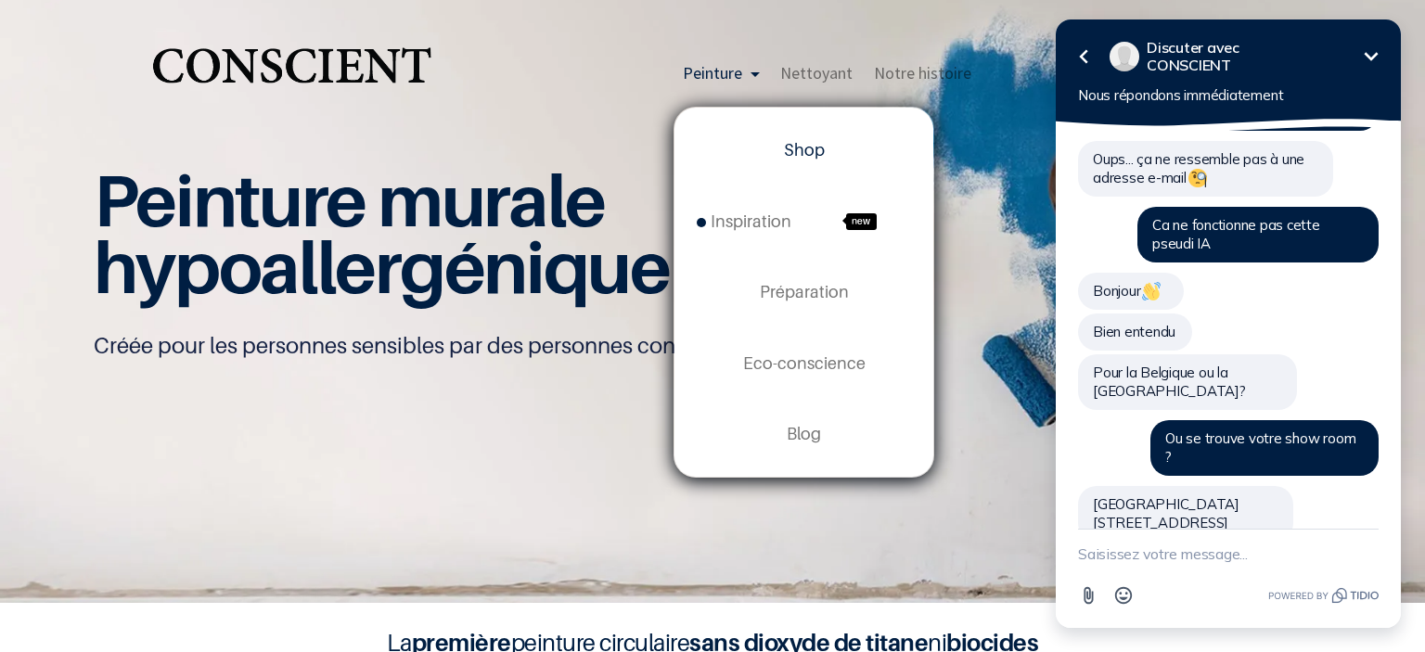
click at [707, 70] on span "Peinture" at bounding box center [712, 72] width 59 height 21
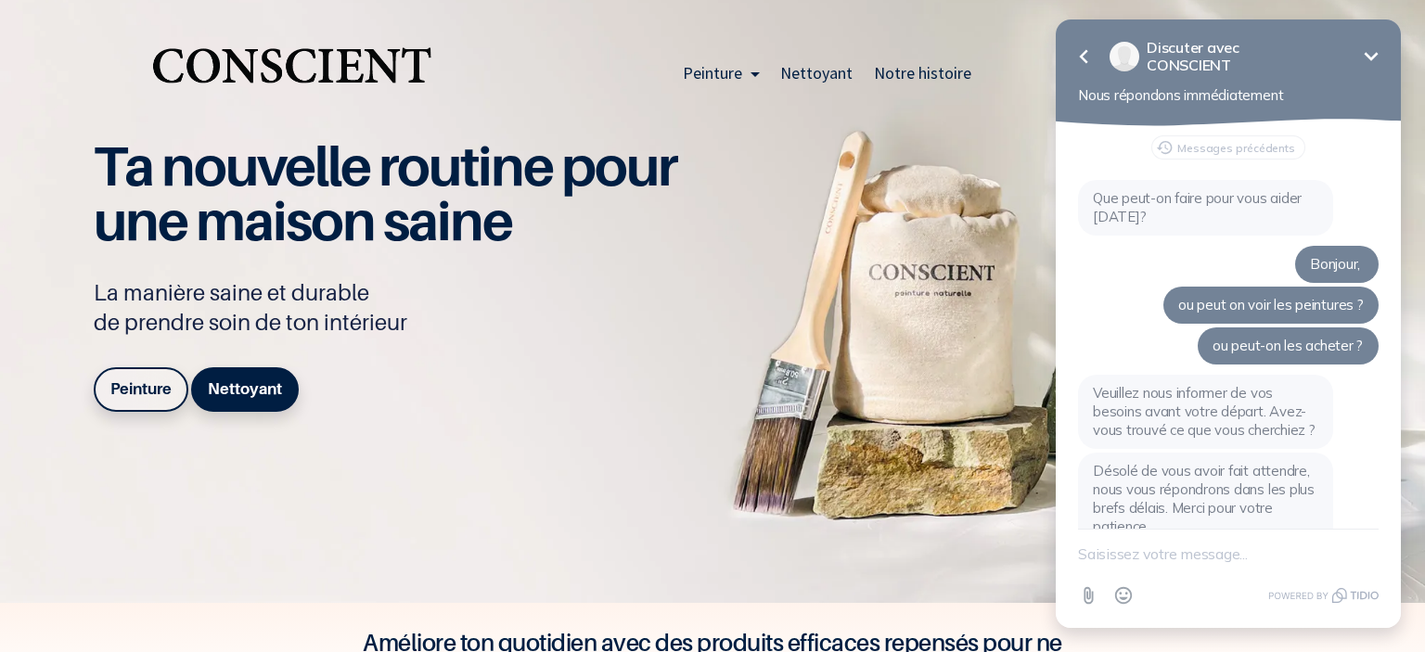
scroll to position [824, 0]
